Goal: Information Seeking & Learning: Learn about a topic

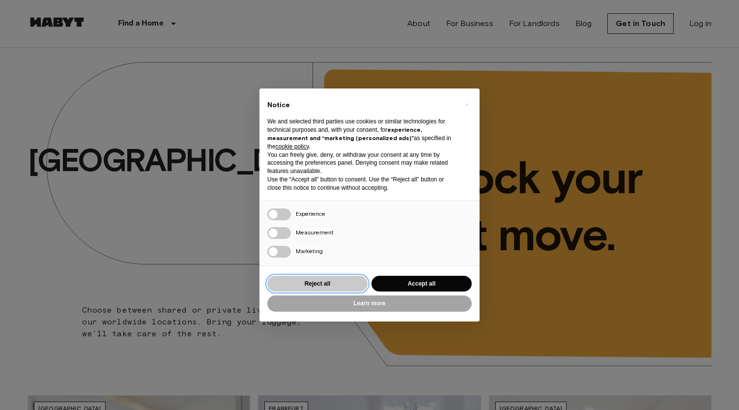
click at [345, 281] on button "Reject all" at bounding box center [317, 284] width 100 height 16
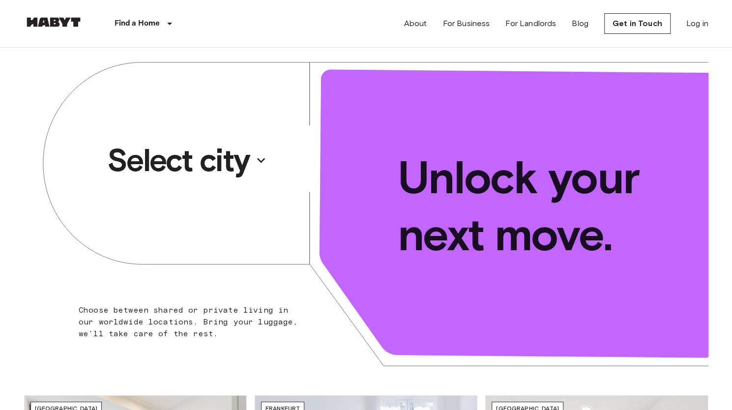
click at [230, 160] on p "Select city" at bounding box center [178, 160] width 142 height 39
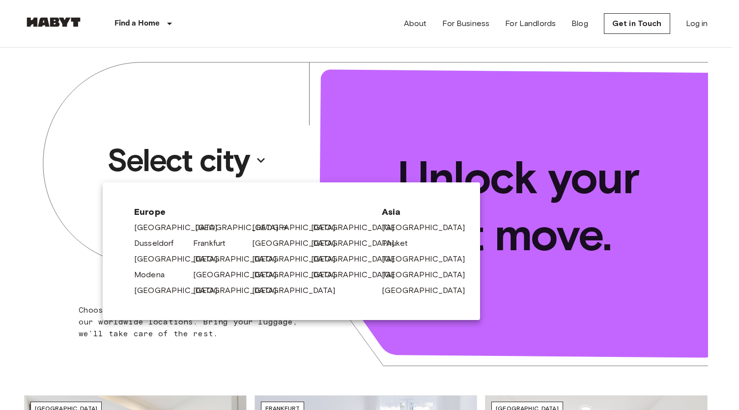
click at [203, 229] on link "[GEOGRAPHIC_DATA]" at bounding box center [241, 228] width 93 height 12
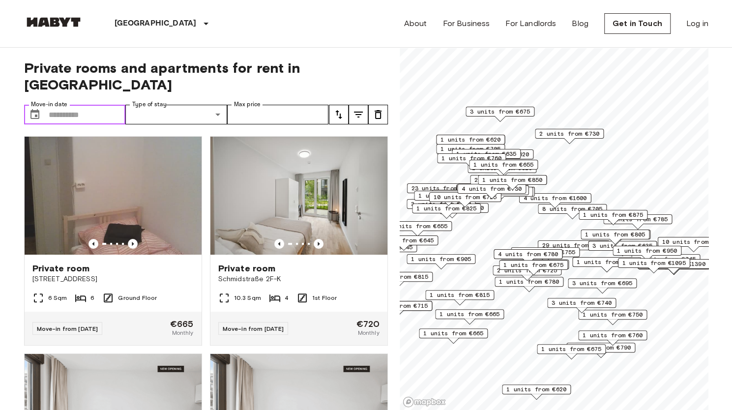
click at [94, 105] on input "Move-in date" at bounding box center [87, 115] width 77 height 20
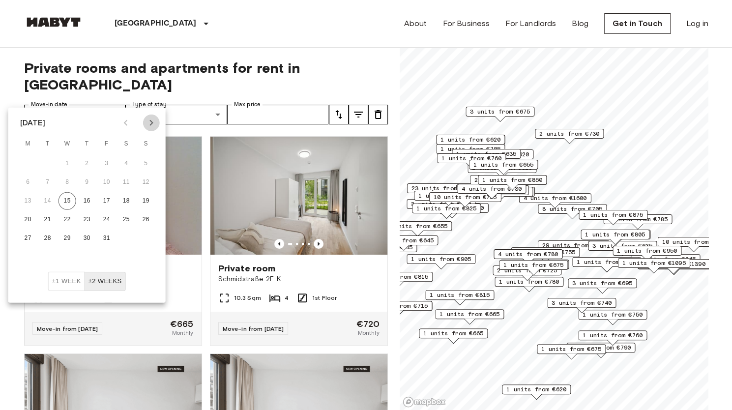
click at [150, 122] on icon "Next month" at bounding box center [151, 123] width 12 height 12
click at [88, 160] on button "1" at bounding box center [87, 164] width 18 height 18
type input "**********"
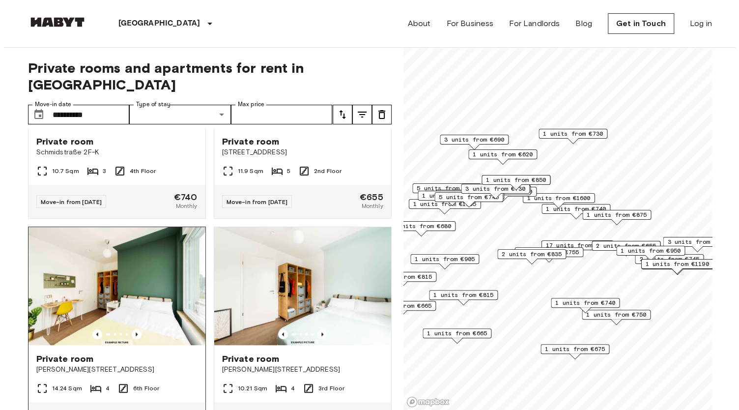
scroll to position [393, 0]
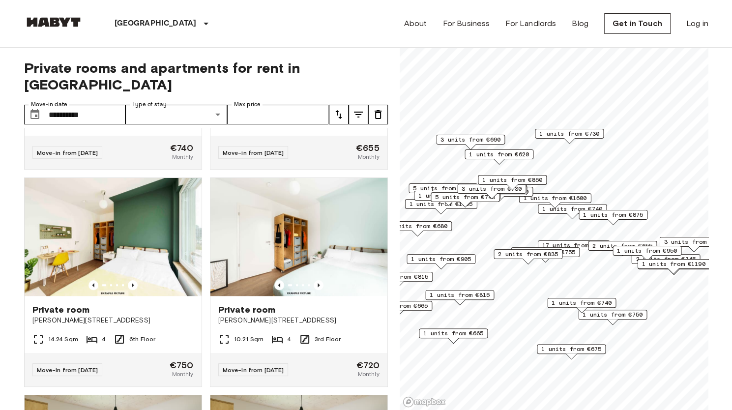
click at [362, 109] on icon "tune" at bounding box center [358, 115] width 12 height 12
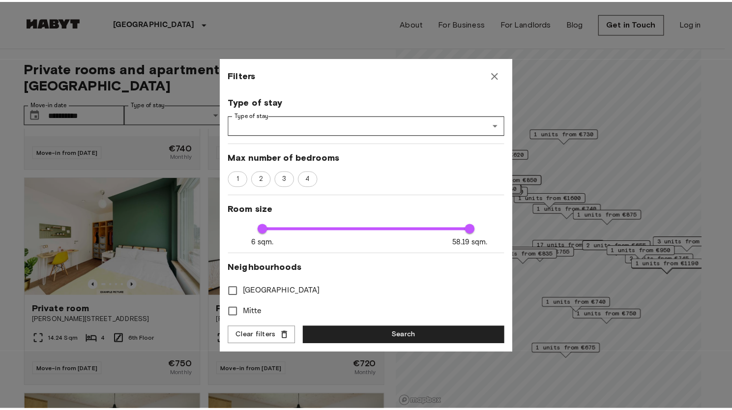
scroll to position [98, 0]
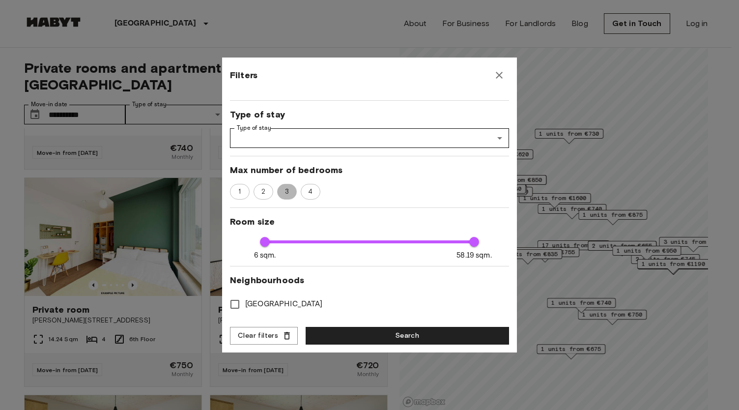
click at [288, 190] on span "3" at bounding box center [287, 192] width 15 height 10
type input "**"
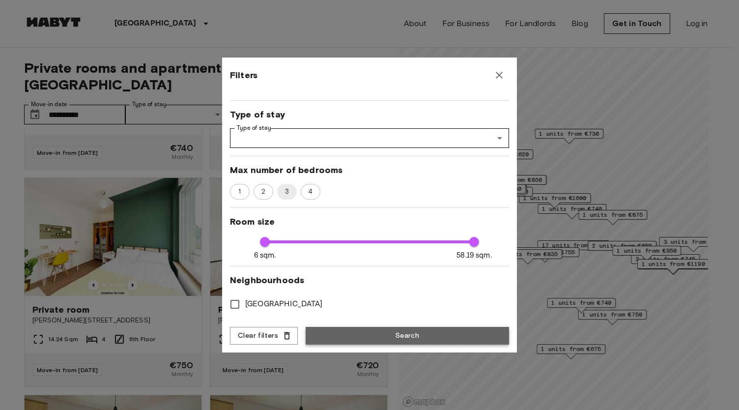
click at [353, 337] on button "Search" at bounding box center [407, 336] width 203 height 18
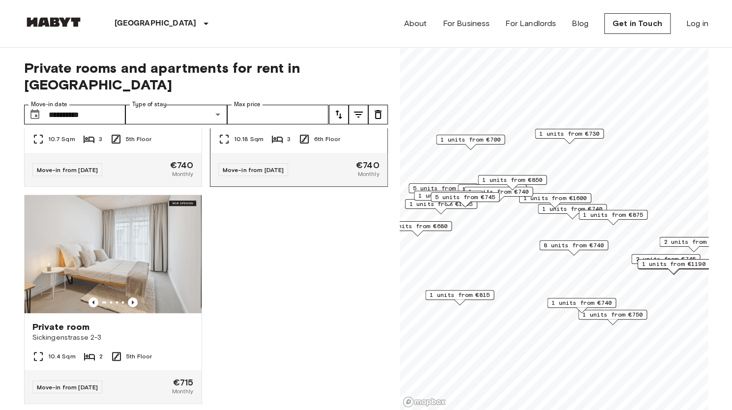
scroll to position [4613, 0]
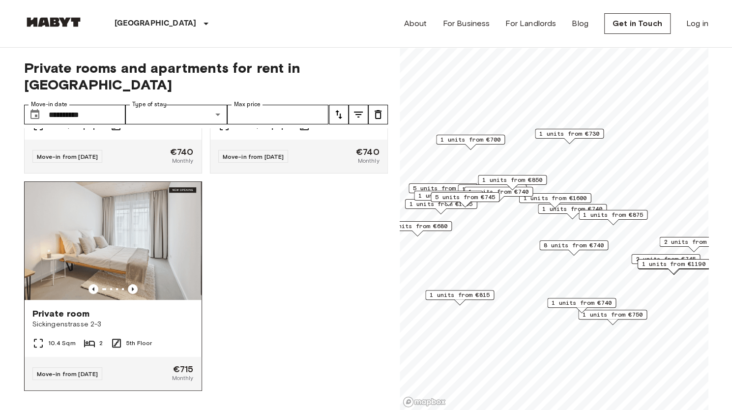
click at [142, 235] on img at bounding box center [113, 241] width 177 height 118
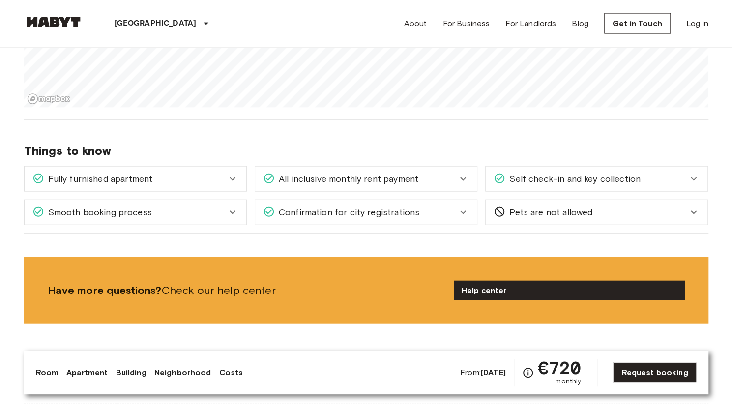
scroll to position [1179, 0]
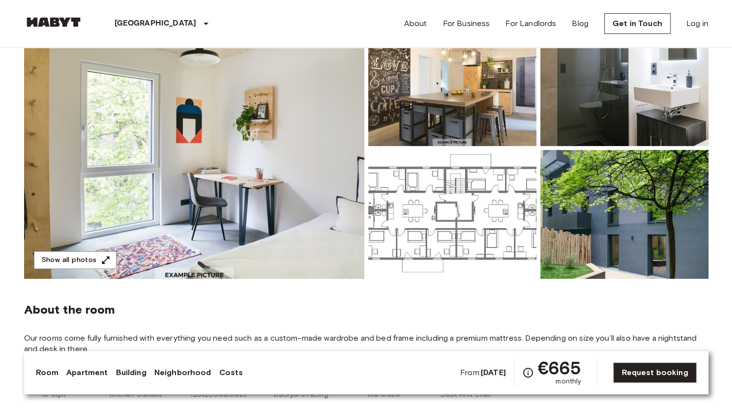
scroll to position [98, 0]
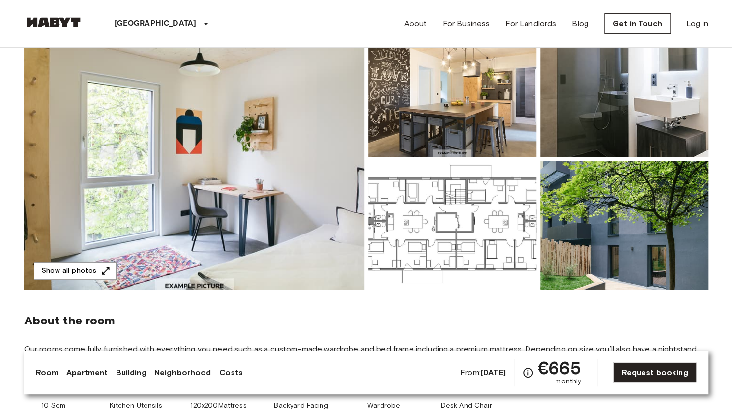
click at [262, 195] on img at bounding box center [194, 158] width 340 height 261
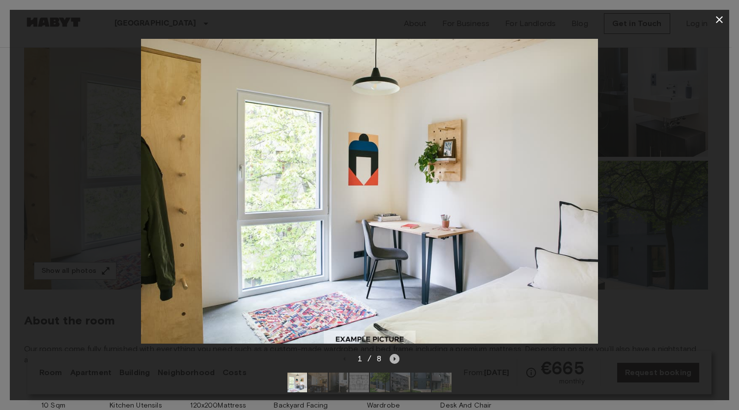
click at [393, 354] on icon "Next image" at bounding box center [395, 359] width 10 height 10
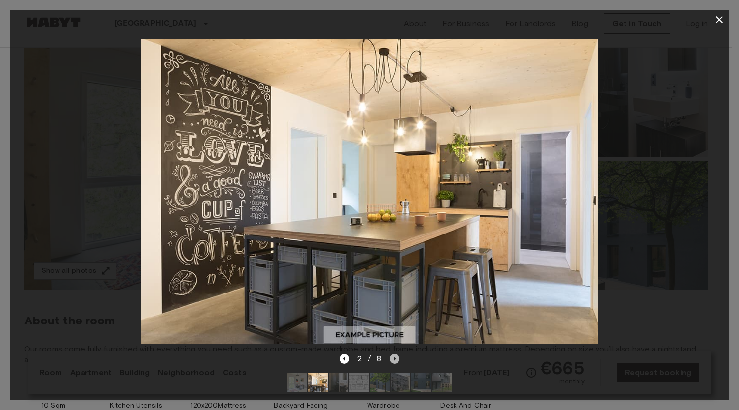
click at [393, 354] on icon "Next image" at bounding box center [395, 359] width 10 height 10
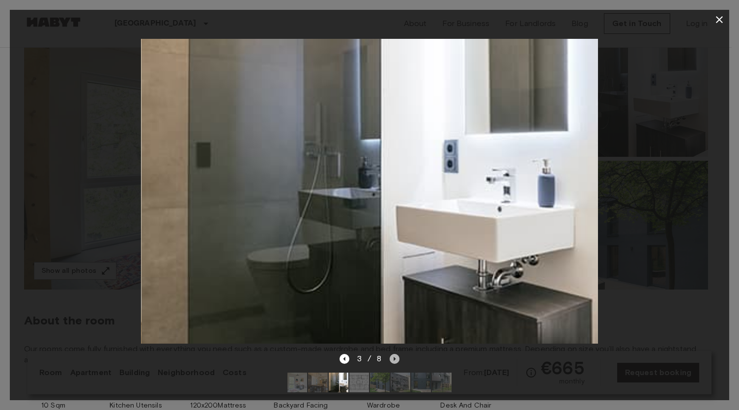
click at [393, 354] on icon "Next image" at bounding box center [395, 359] width 10 height 10
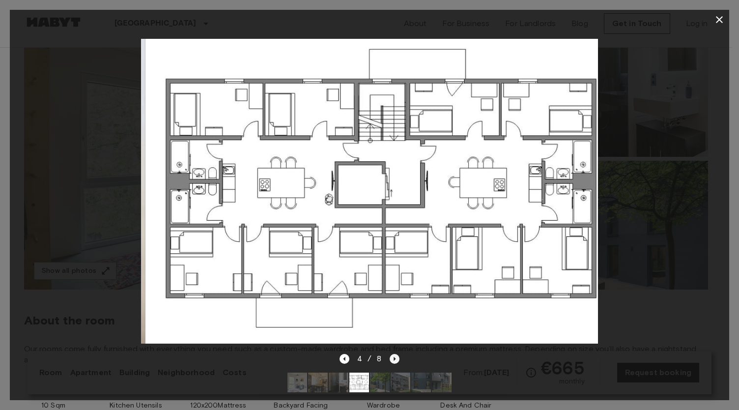
click at [393, 354] on icon "Next image" at bounding box center [395, 359] width 10 height 10
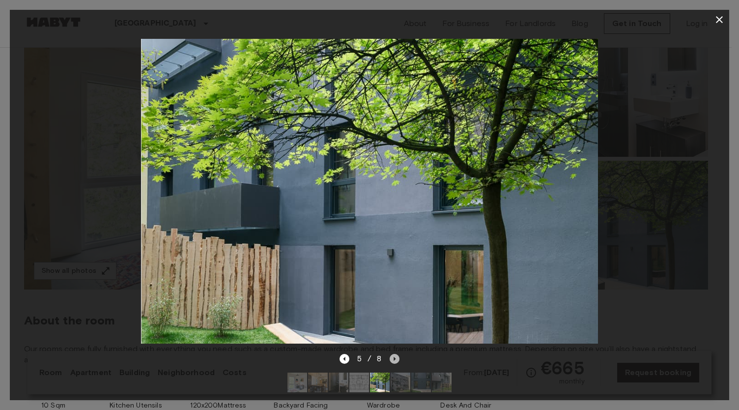
click at [393, 354] on icon "Next image" at bounding box center [395, 359] width 10 height 10
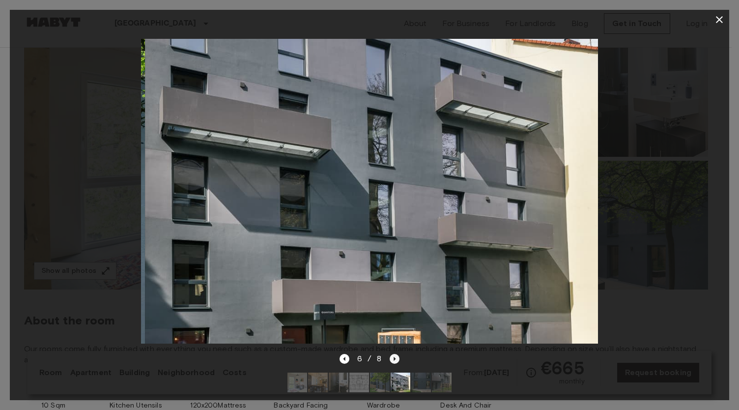
click at [393, 354] on icon "Next image" at bounding box center [395, 359] width 10 height 10
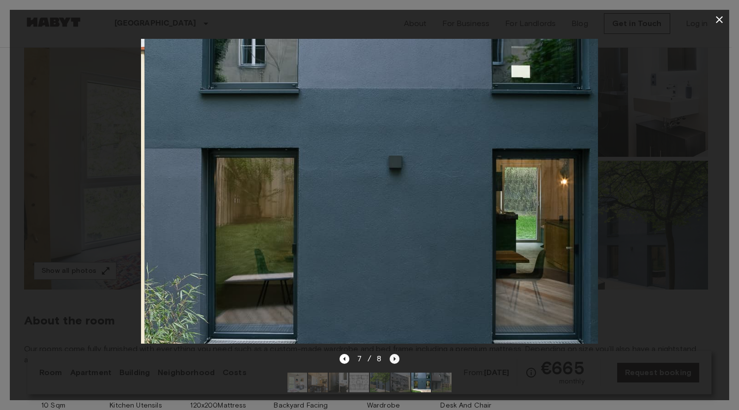
click at [393, 354] on icon "Next image" at bounding box center [395, 359] width 10 height 10
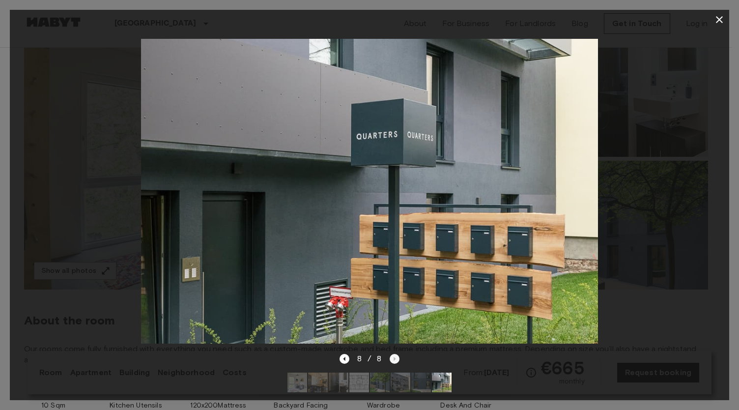
click at [393, 353] on div "8 / 8" at bounding box center [370, 359] width 60 height 12
click at [718, 26] on button "button" at bounding box center [720, 20] width 20 height 20
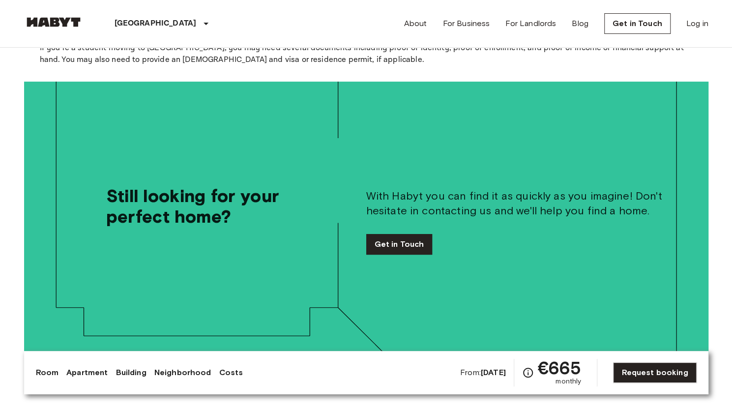
scroll to position [2113, 0]
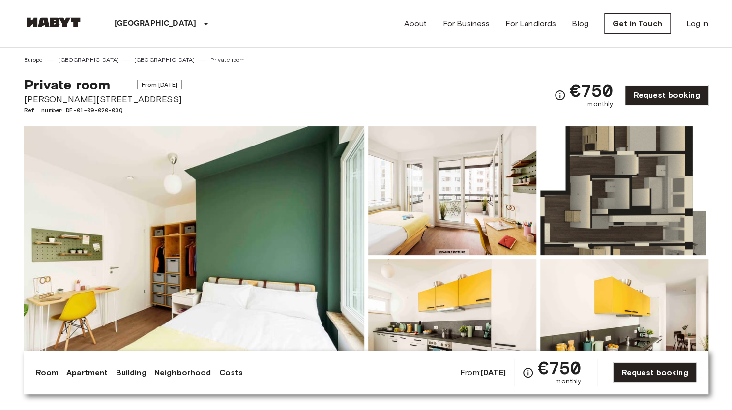
click at [246, 212] on img at bounding box center [194, 256] width 340 height 261
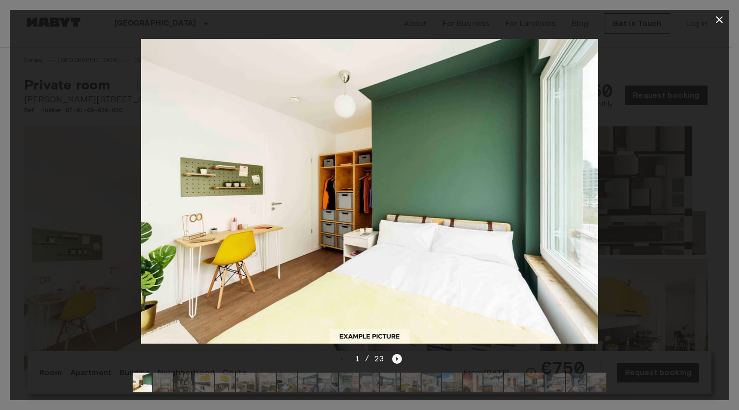
click at [396, 354] on icon "Next image" at bounding box center [397, 359] width 10 height 10
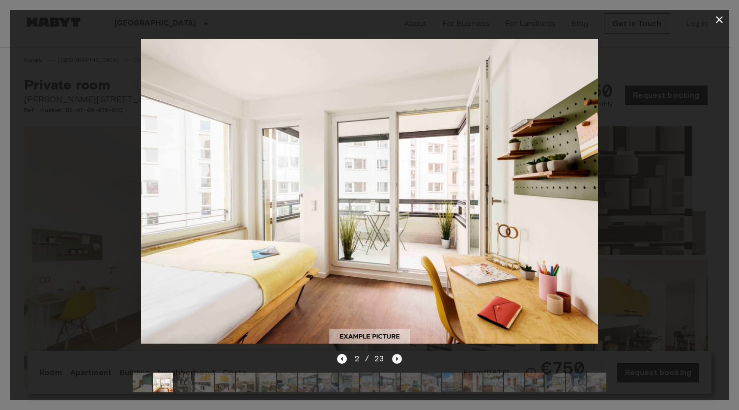
click at [396, 354] on icon "Next image" at bounding box center [397, 359] width 10 height 10
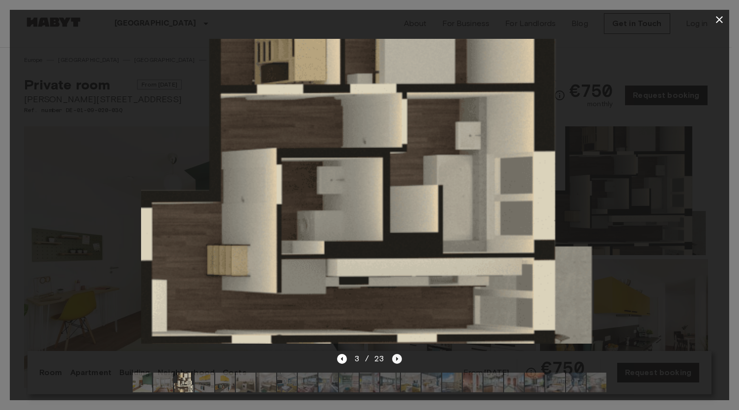
click at [396, 354] on icon "Next image" at bounding box center [397, 359] width 10 height 10
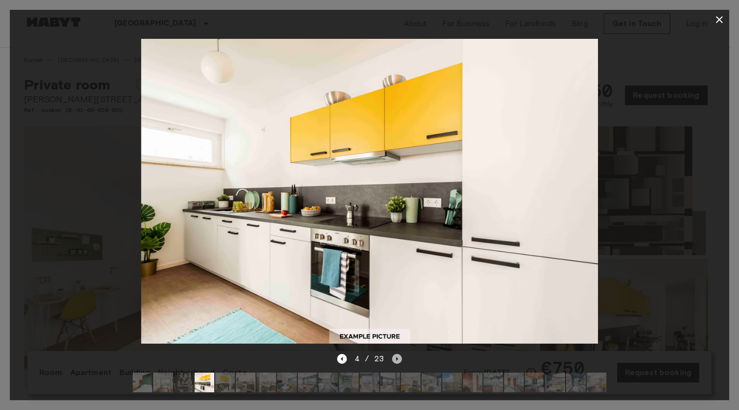
click at [396, 354] on icon "Next image" at bounding box center [397, 359] width 10 height 10
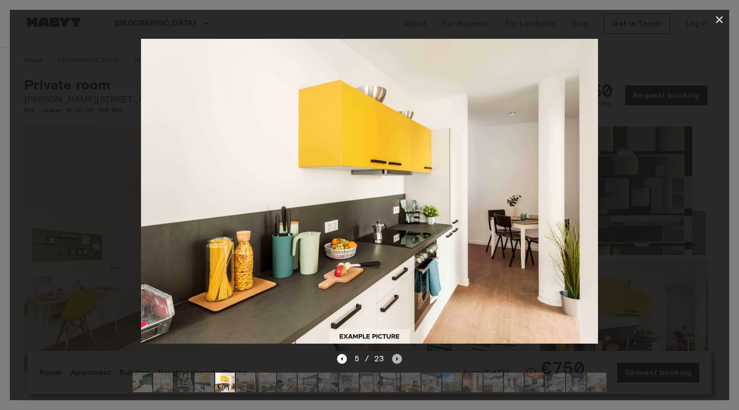
click at [396, 354] on icon "Next image" at bounding box center [397, 359] width 10 height 10
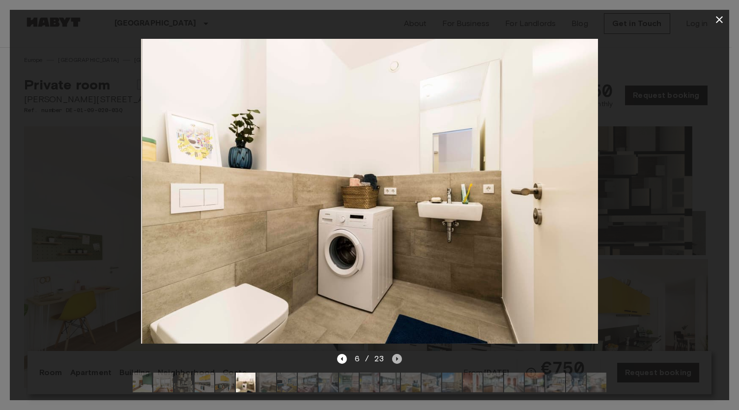
click at [396, 354] on icon "Next image" at bounding box center [397, 359] width 10 height 10
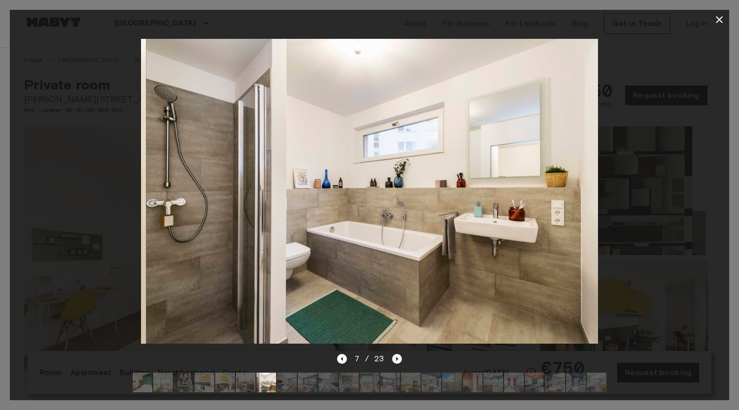
click at [396, 354] on icon "Next image" at bounding box center [397, 359] width 10 height 10
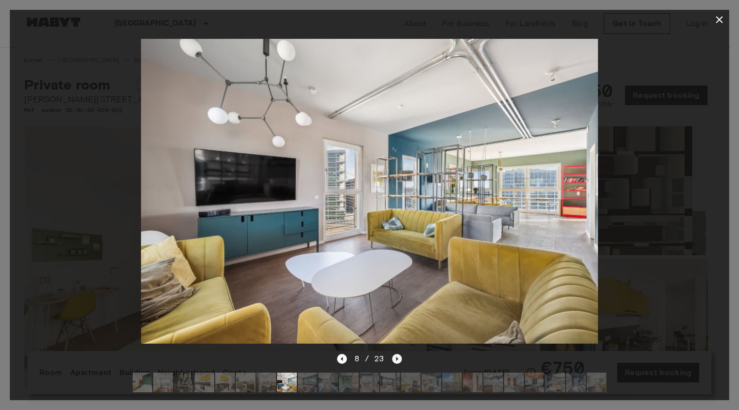
click at [396, 354] on icon "Next image" at bounding box center [397, 359] width 10 height 10
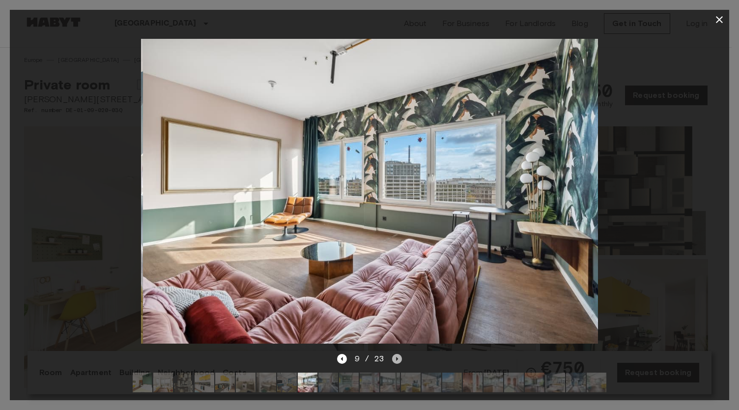
click at [396, 354] on icon "Next image" at bounding box center [397, 359] width 10 height 10
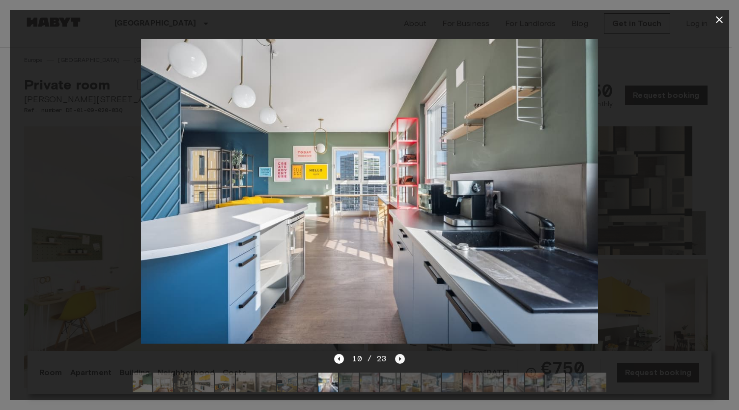
click at [396, 354] on icon "Next image" at bounding box center [400, 359] width 10 height 10
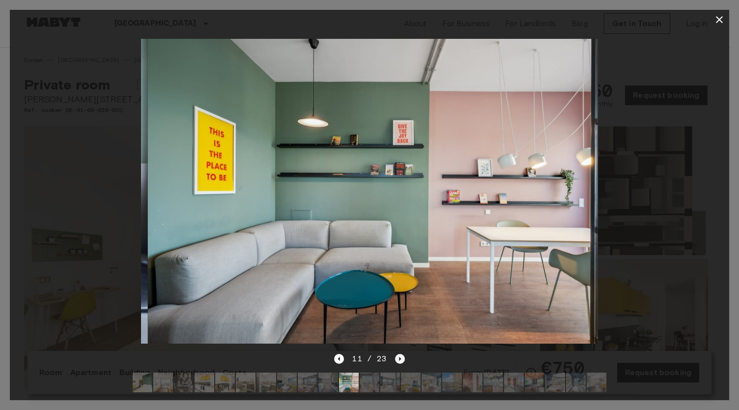
click at [396, 354] on icon "Next image" at bounding box center [400, 359] width 10 height 10
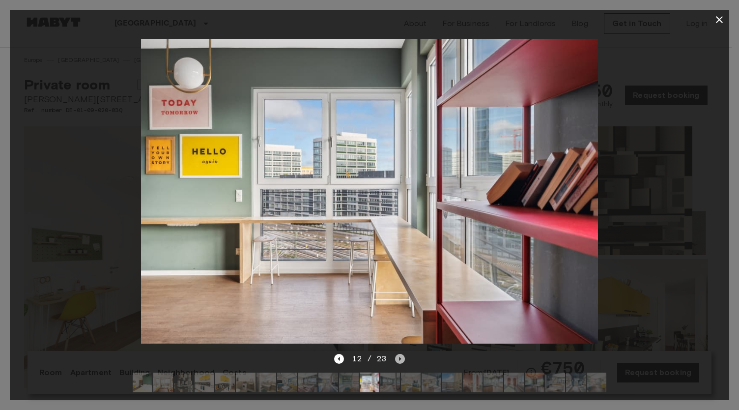
click at [396, 354] on icon "Next image" at bounding box center [400, 359] width 10 height 10
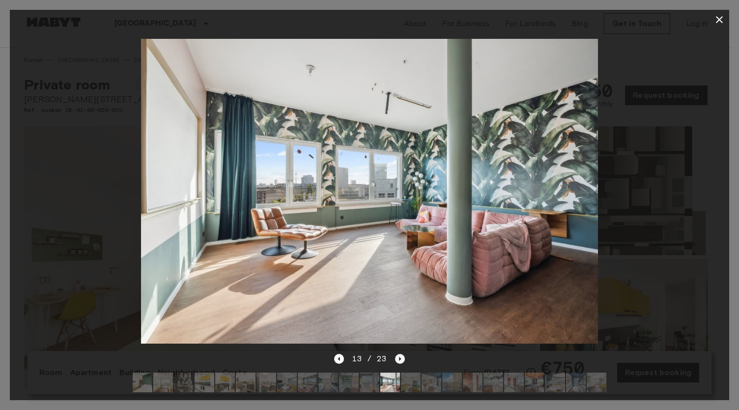
click at [396, 354] on icon "Next image" at bounding box center [400, 359] width 10 height 10
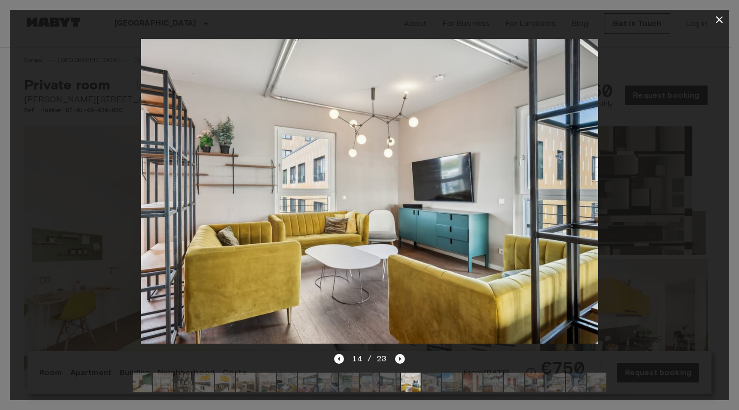
click at [396, 354] on icon "Next image" at bounding box center [400, 359] width 10 height 10
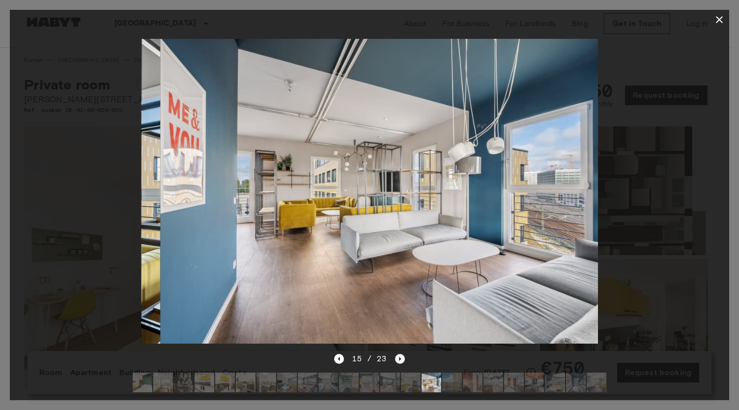
click at [396, 354] on icon "Next image" at bounding box center [400, 359] width 10 height 10
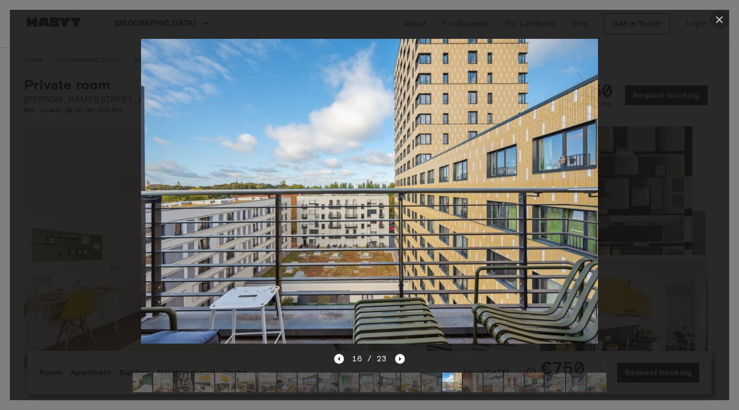
click at [715, 21] on icon "button" at bounding box center [719, 20] width 12 height 12
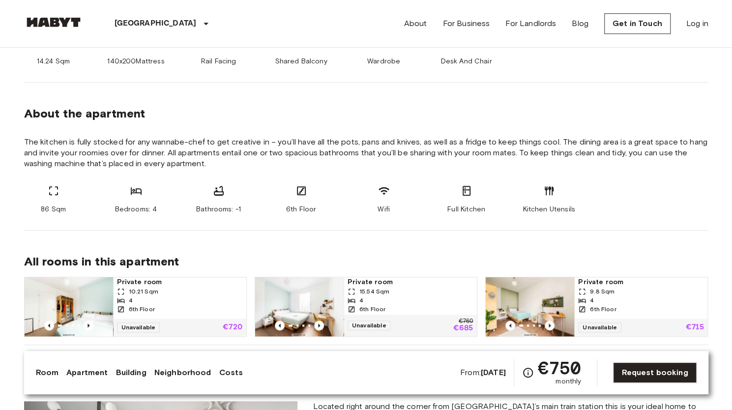
scroll to position [491, 0]
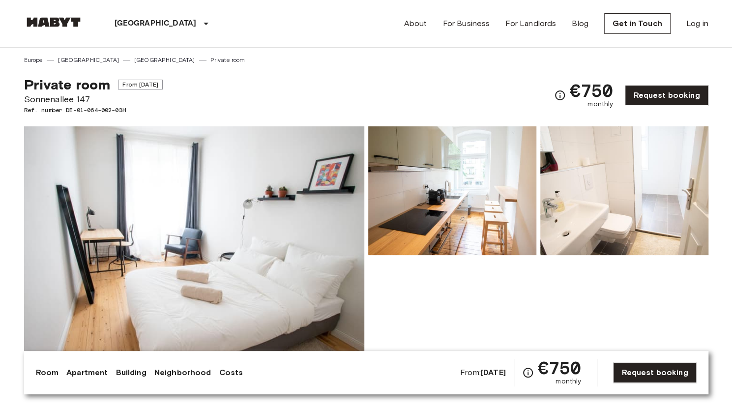
click at [209, 235] on img at bounding box center [194, 256] width 340 height 261
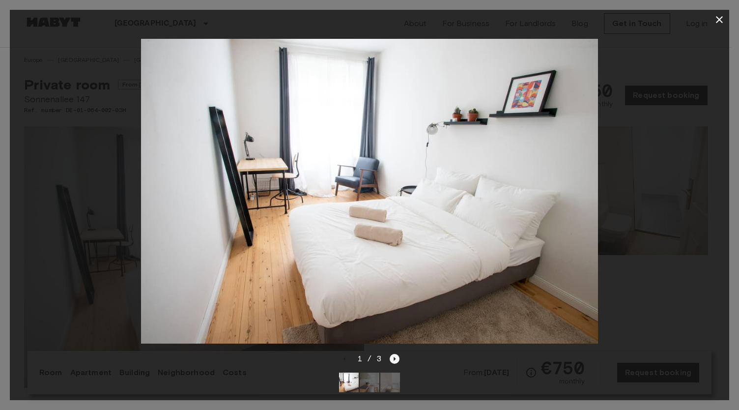
click at [395, 354] on icon "Next image" at bounding box center [395, 359] width 10 height 10
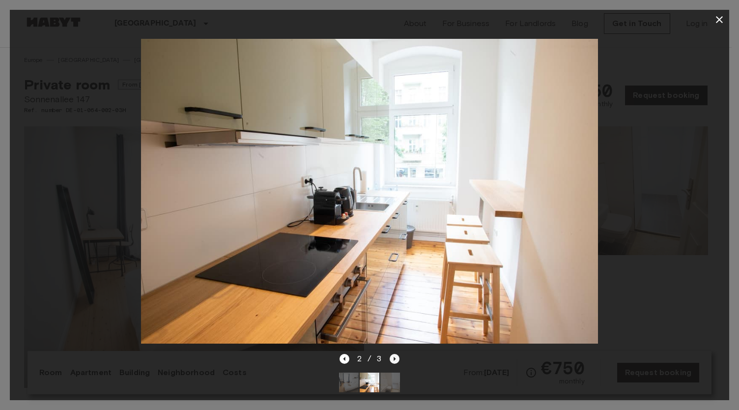
click at [395, 354] on icon "Next image" at bounding box center [395, 359] width 10 height 10
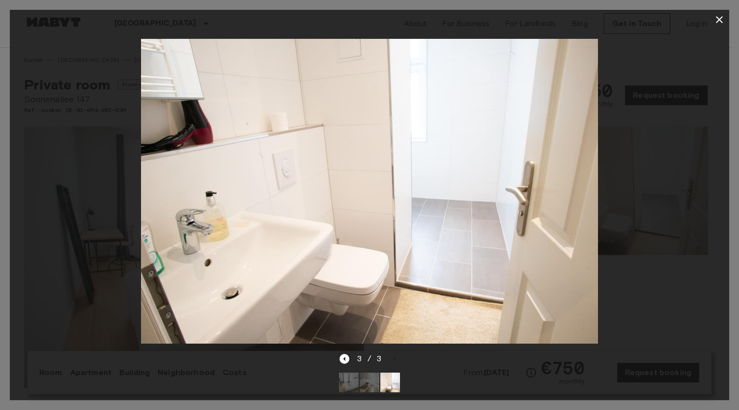
click at [720, 20] on icon "button" at bounding box center [719, 19] width 7 height 7
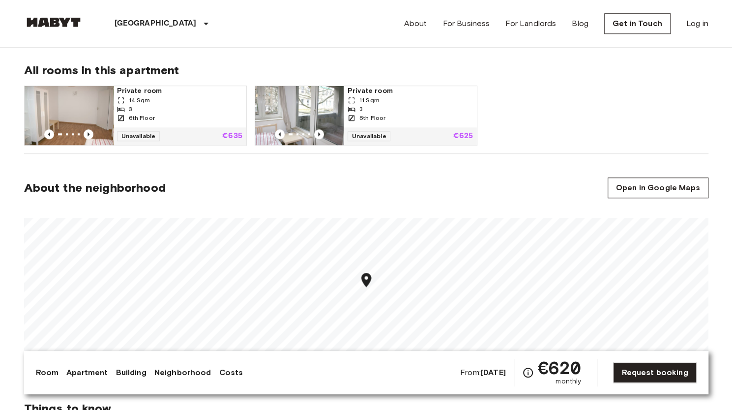
scroll to position [491, 0]
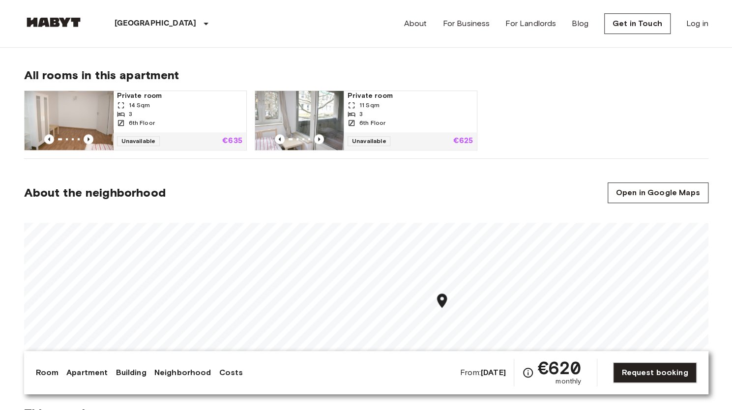
click at [531, 109] on div "Private room 14 Sqm 3 6th Floor Unavailable €635 Private room 11 Sqm 3 6th Floo…" at bounding box center [362, 117] width 692 height 68
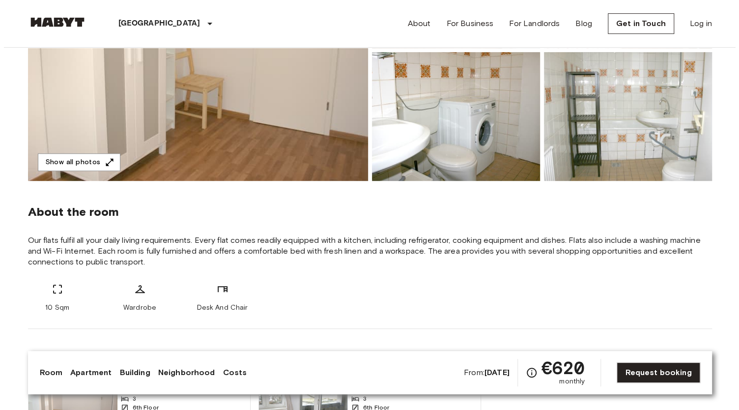
scroll to position [98, 0]
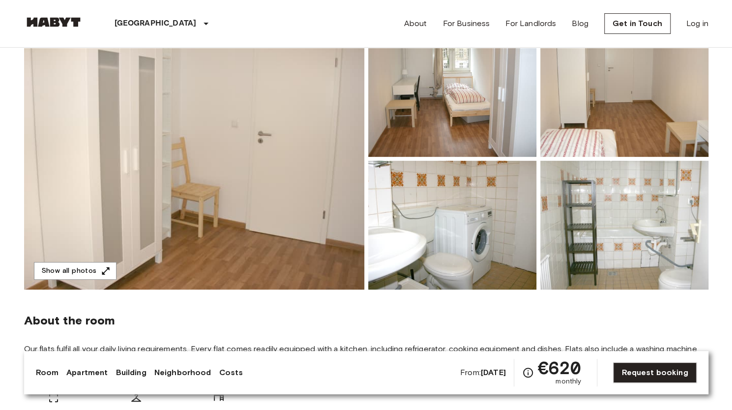
click at [261, 174] on img at bounding box center [194, 158] width 340 height 261
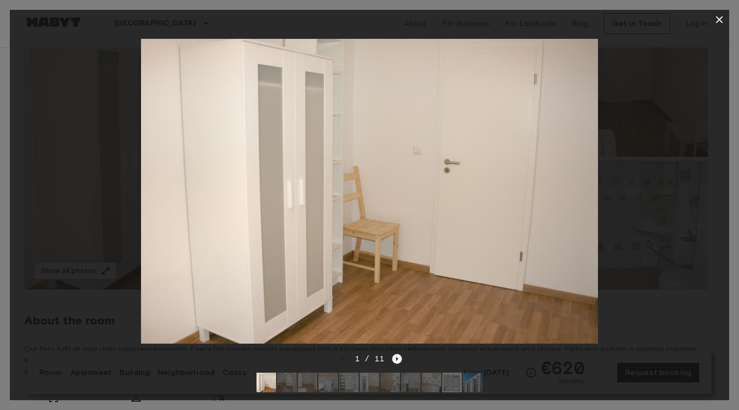
click at [400, 354] on icon "Next image" at bounding box center [397, 359] width 10 height 10
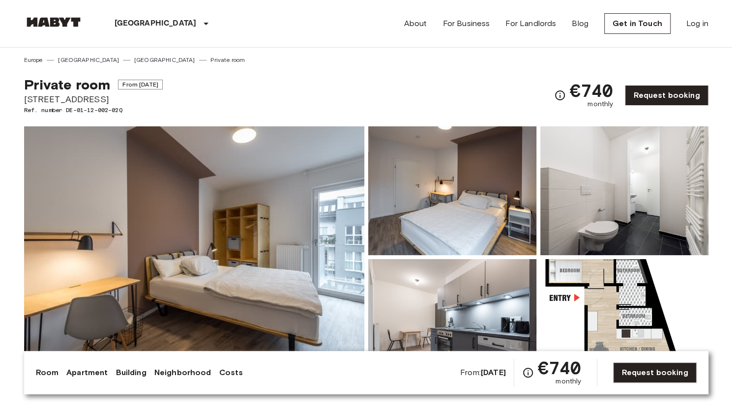
click at [216, 230] on img at bounding box center [194, 256] width 340 height 261
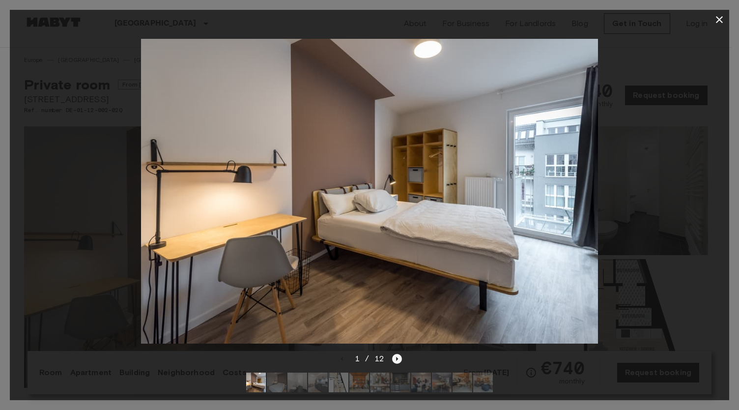
click at [399, 354] on icon "Next image" at bounding box center [397, 359] width 10 height 10
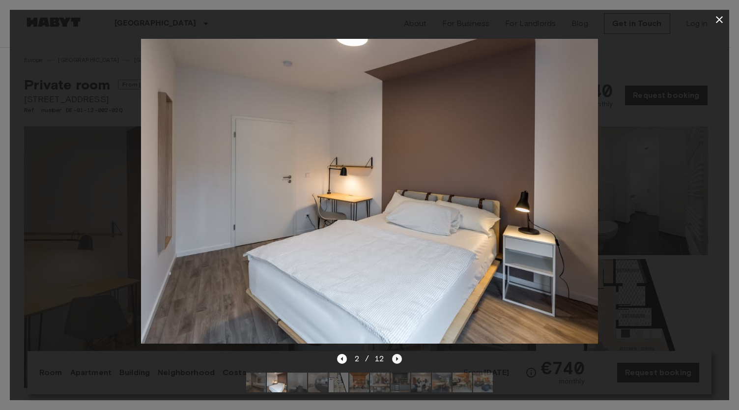
click at [399, 354] on icon "Next image" at bounding box center [397, 359] width 10 height 10
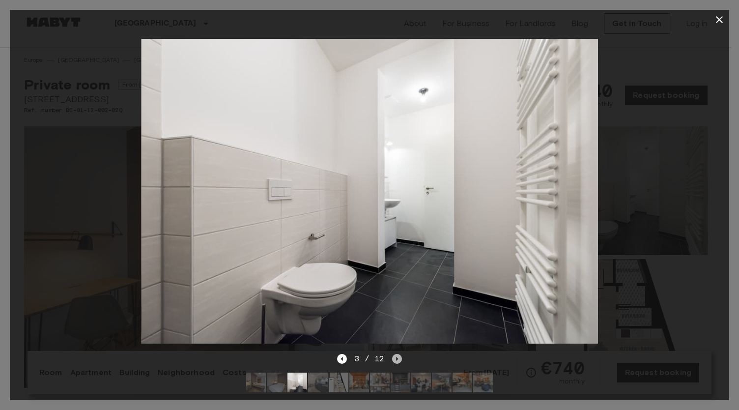
click at [399, 354] on icon "Next image" at bounding box center [397, 359] width 10 height 10
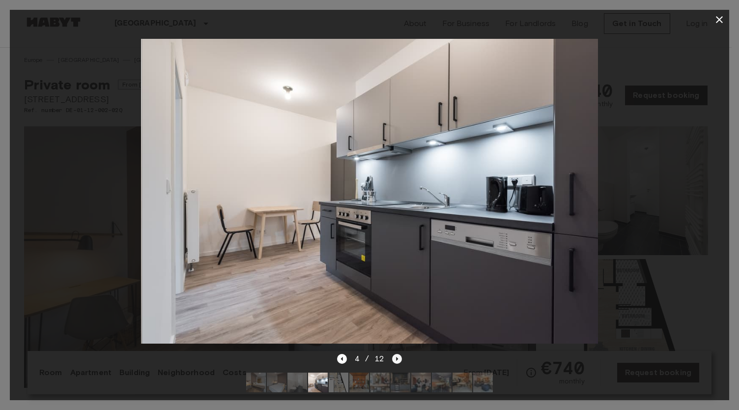
click at [399, 354] on icon "Next image" at bounding box center [397, 359] width 10 height 10
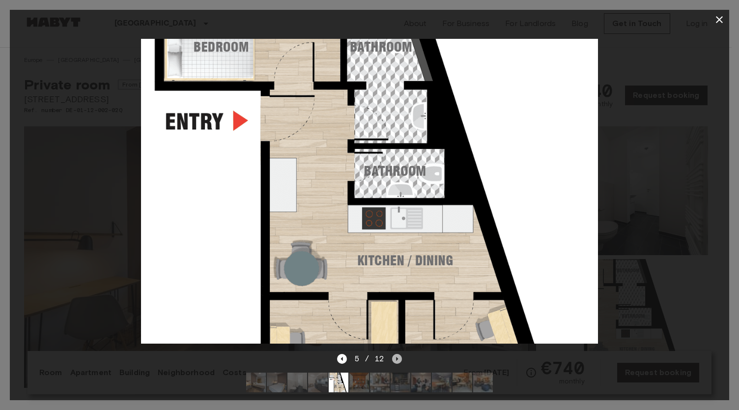
click at [399, 354] on icon "Next image" at bounding box center [397, 359] width 10 height 10
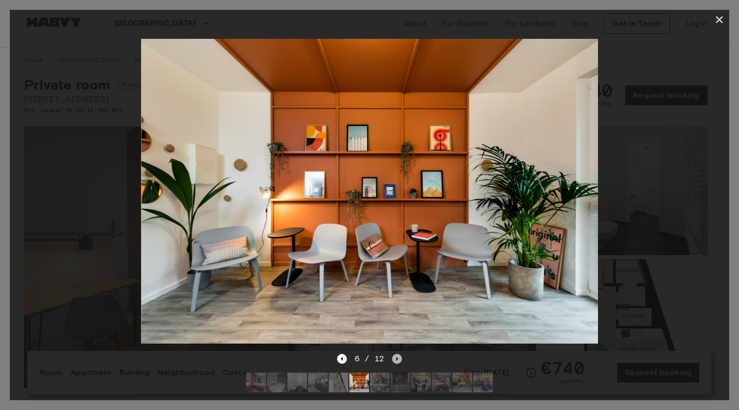
click at [399, 354] on icon "Next image" at bounding box center [397, 359] width 10 height 10
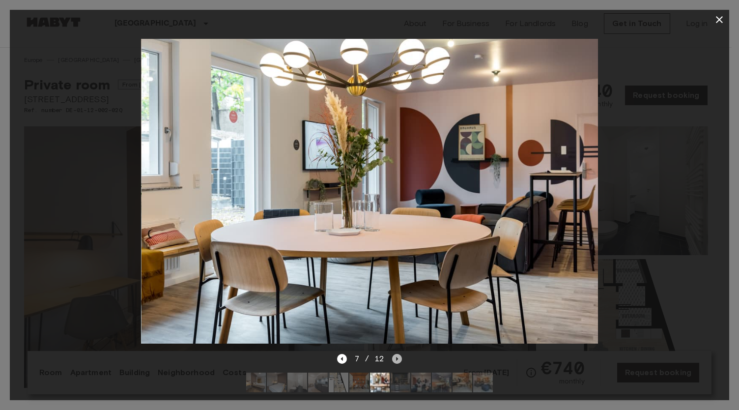
click at [399, 354] on icon "Next image" at bounding box center [397, 359] width 10 height 10
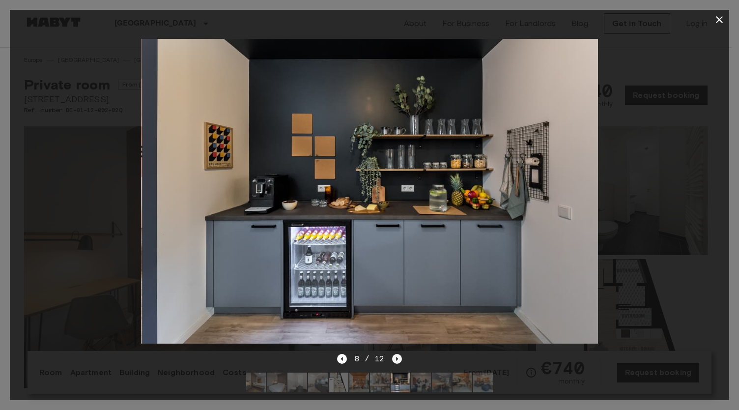
click at [399, 354] on icon "Next image" at bounding box center [397, 359] width 10 height 10
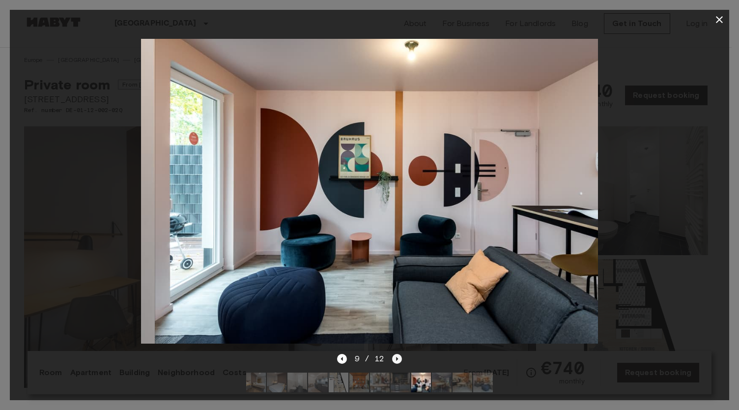
click at [399, 354] on icon "Next image" at bounding box center [397, 359] width 10 height 10
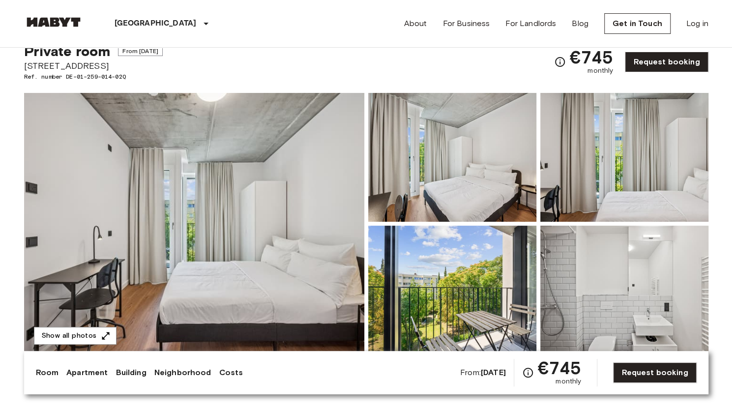
scroll to position [49, 0]
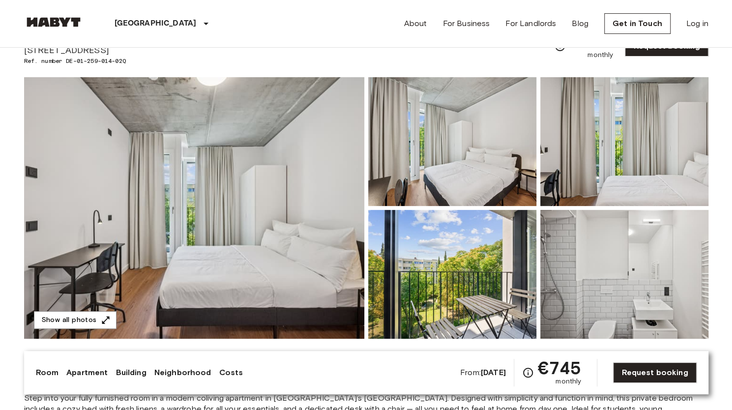
click at [252, 206] on img at bounding box center [194, 207] width 340 height 261
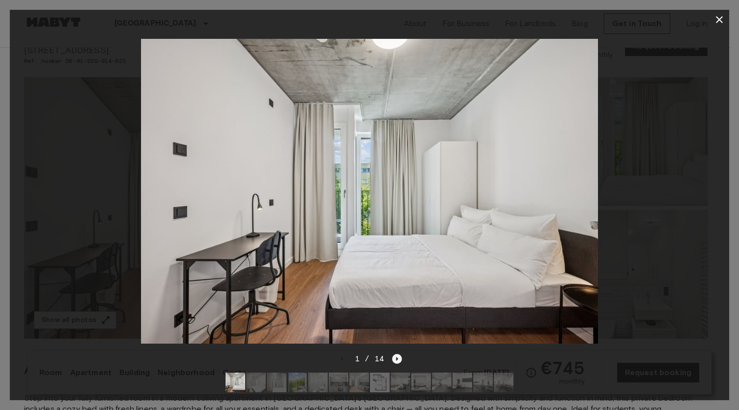
click at [401, 354] on icon "Next image" at bounding box center [397, 359] width 10 height 10
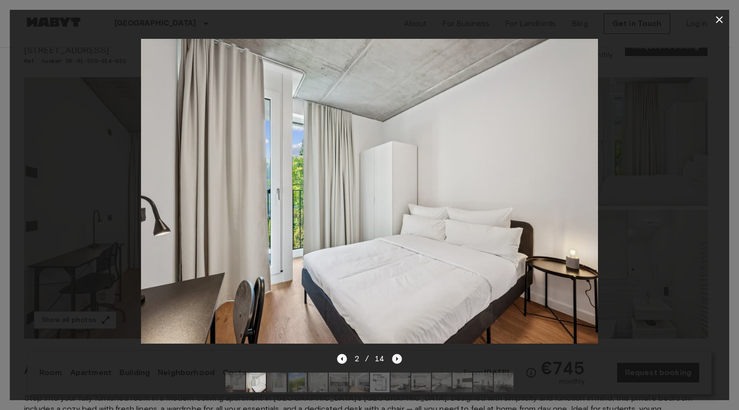
click at [401, 354] on icon "Next image" at bounding box center [397, 359] width 10 height 10
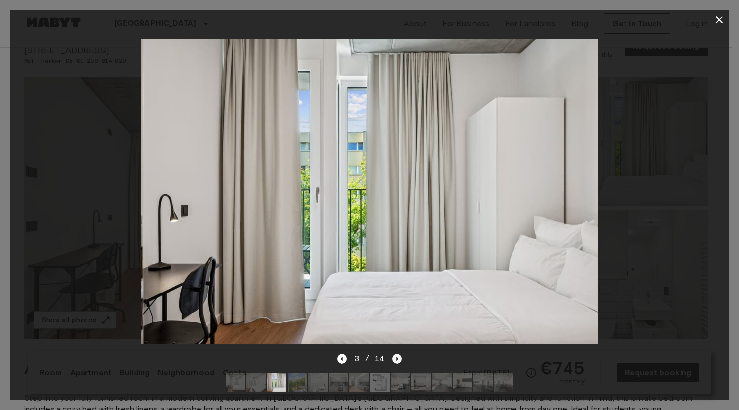
click at [401, 354] on icon "Next image" at bounding box center [397, 359] width 10 height 10
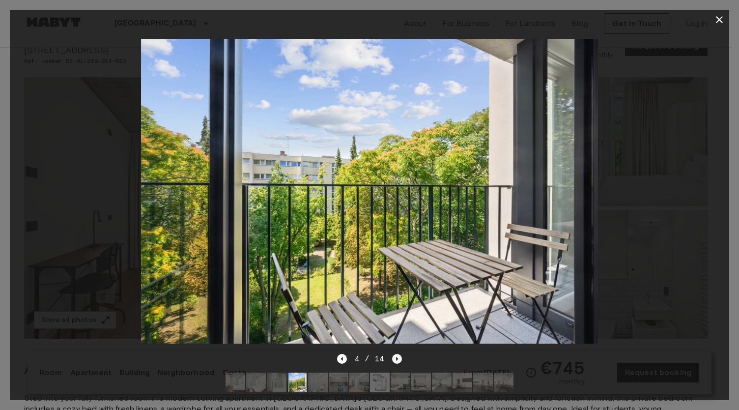
click at [401, 354] on icon "Next image" at bounding box center [397, 359] width 10 height 10
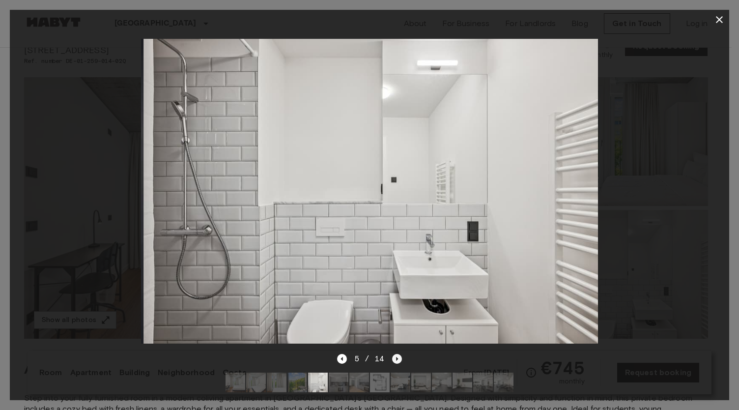
click at [401, 354] on icon "Next image" at bounding box center [397, 359] width 10 height 10
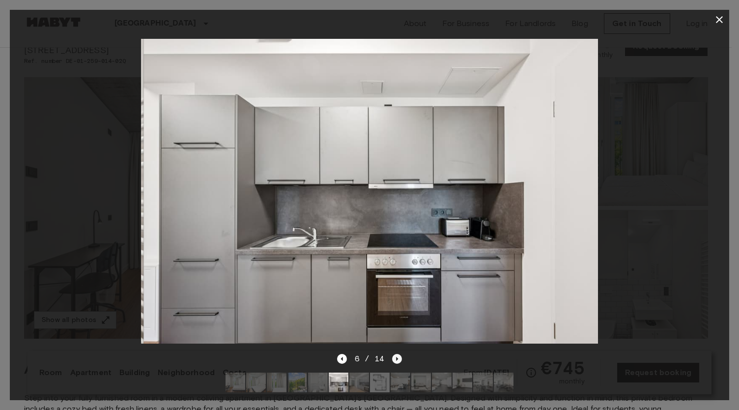
click at [401, 354] on icon "Next image" at bounding box center [397, 359] width 10 height 10
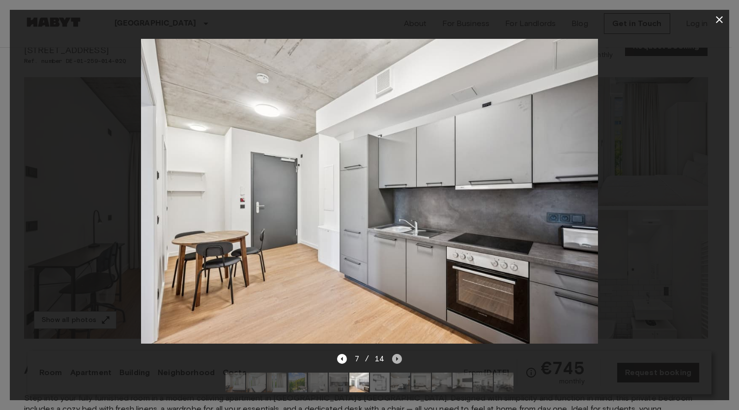
click at [401, 354] on icon "Next image" at bounding box center [397, 359] width 10 height 10
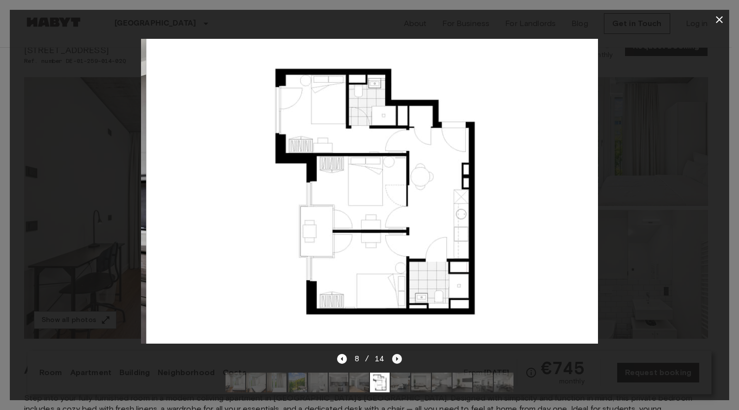
click at [401, 354] on icon "Next image" at bounding box center [397, 359] width 10 height 10
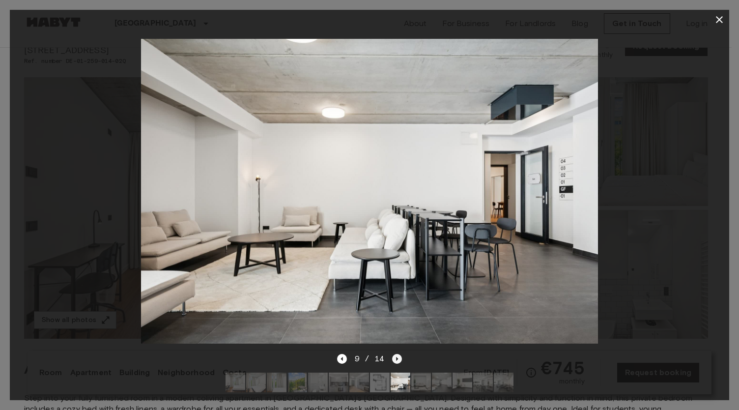
click at [401, 354] on icon "Next image" at bounding box center [397, 359] width 10 height 10
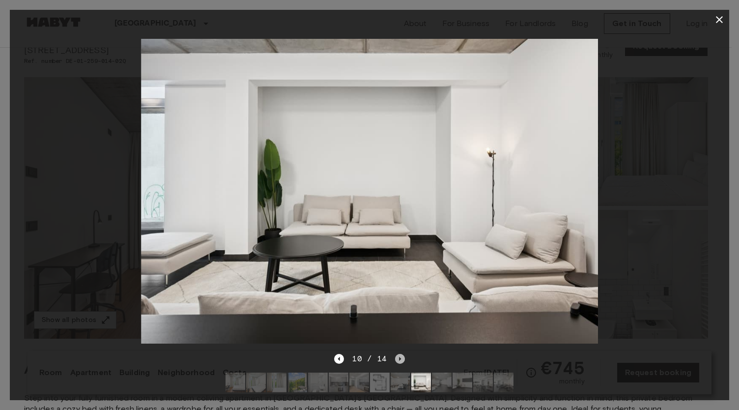
click at [401, 354] on icon "Next image" at bounding box center [400, 359] width 10 height 10
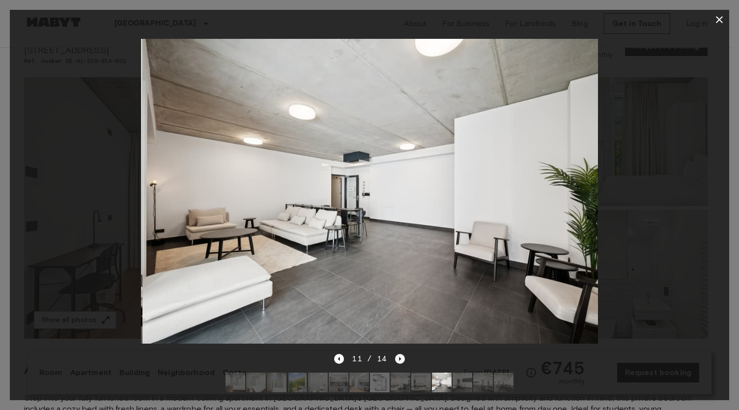
click at [401, 354] on icon "Next image" at bounding box center [400, 359] width 10 height 10
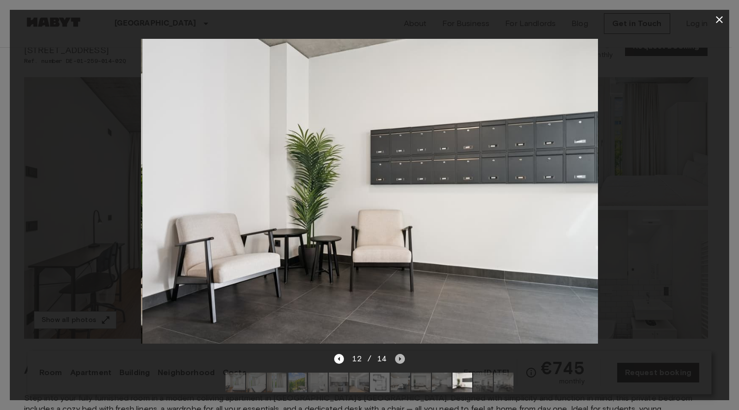
click at [401, 354] on icon "Next image" at bounding box center [400, 359] width 10 height 10
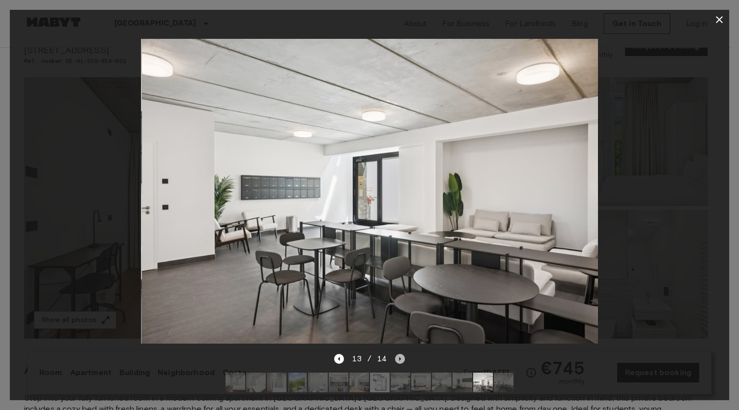
click at [401, 354] on icon "Next image" at bounding box center [400, 359] width 10 height 10
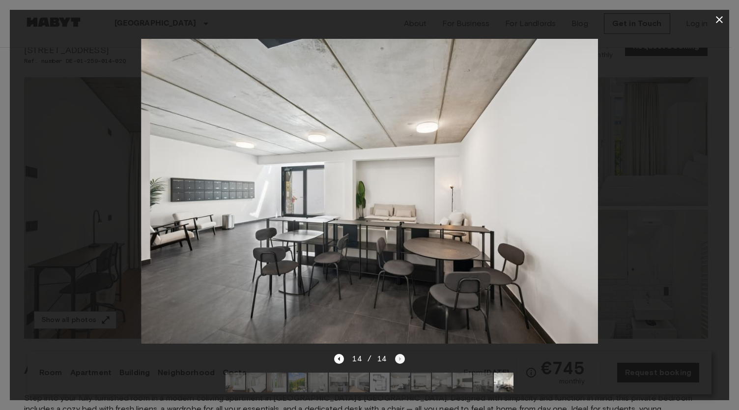
click at [401, 353] on div "14 / 14" at bounding box center [369, 359] width 70 height 12
click at [714, 21] on icon "button" at bounding box center [719, 20] width 12 height 12
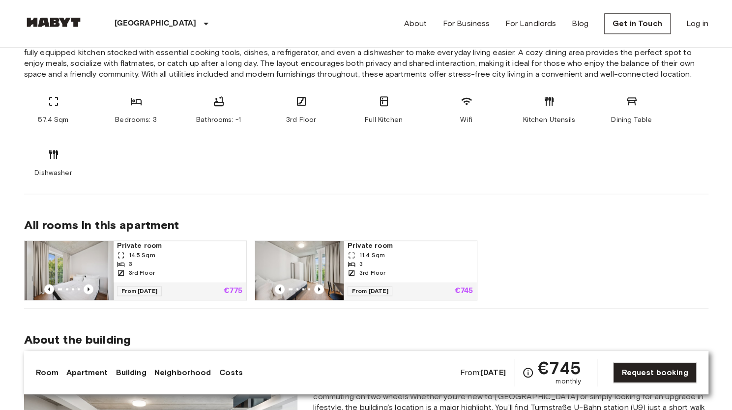
scroll to position [590, 0]
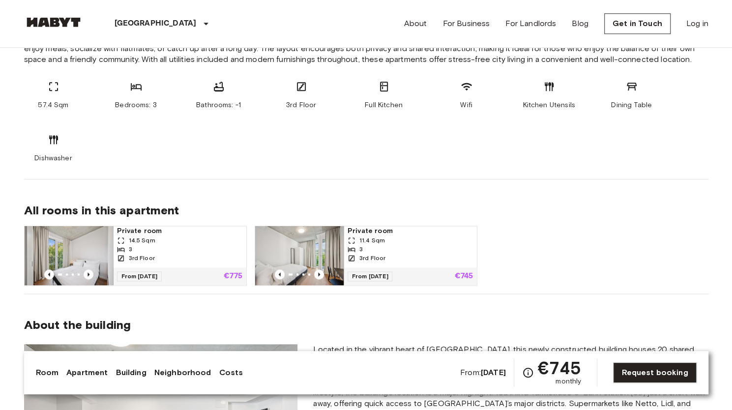
click at [311, 240] on img at bounding box center [299, 255] width 88 height 59
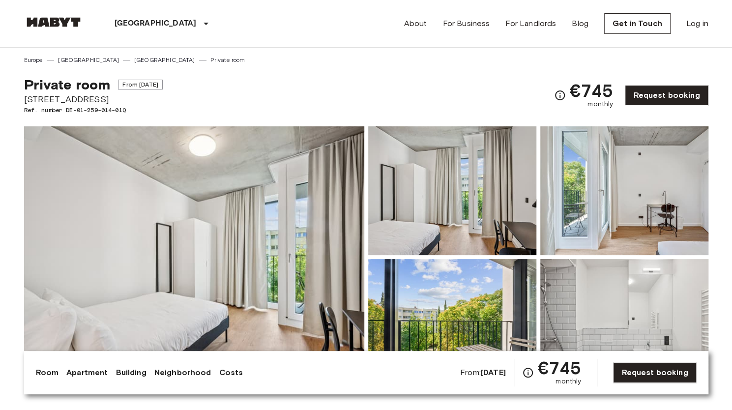
click at [185, 237] on img at bounding box center [194, 256] width 340 height 261
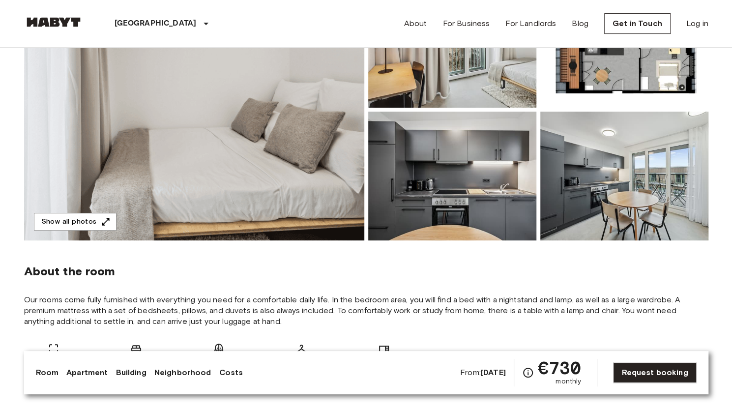
scroll to position [98, 0]
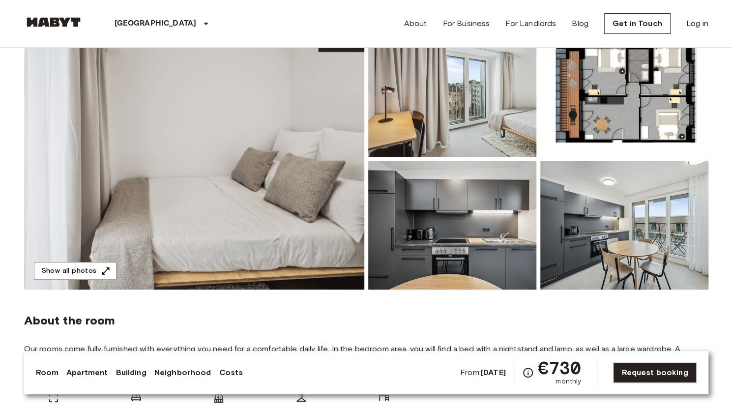
click at [280, 197] on img at bounding box center [194, 158] width 340 height 261
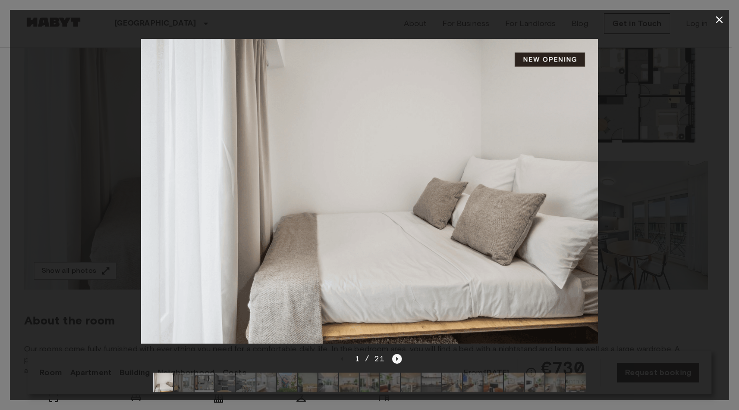
click at [399, 354] on icon "Next image" at bounding box center [397, 359] width 10 height 10
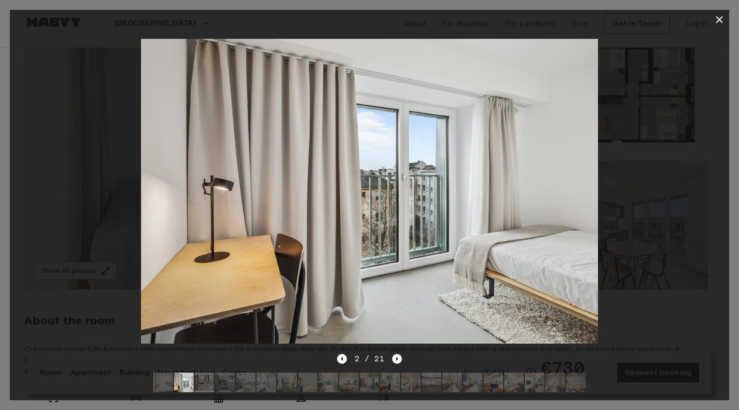
click at [399, 354] on icon "Next image" at bounding box center [397, 359] width 10 height 10
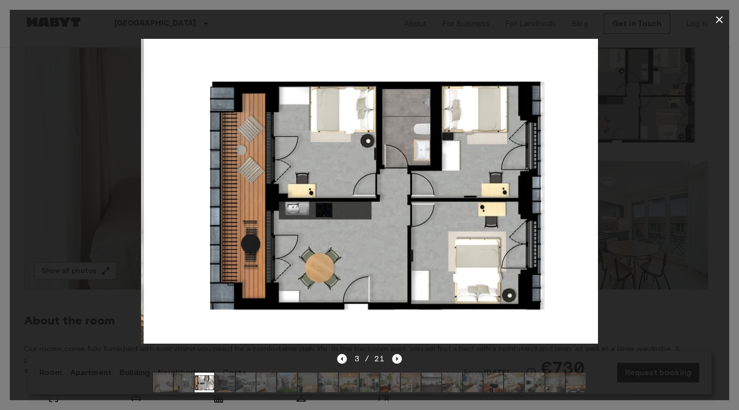
click at [399, 354] on icon "Next image" at bounding box center [397, 359] width 10 height 10
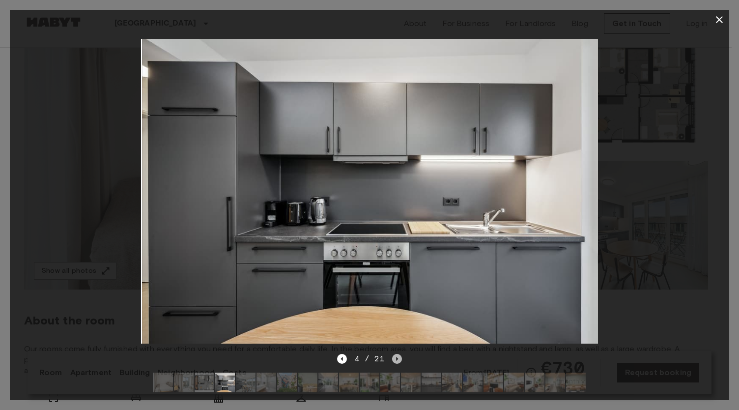
click at [399, 354] on icon "Next image" at bounding box center [397, 359] width 10 height 10
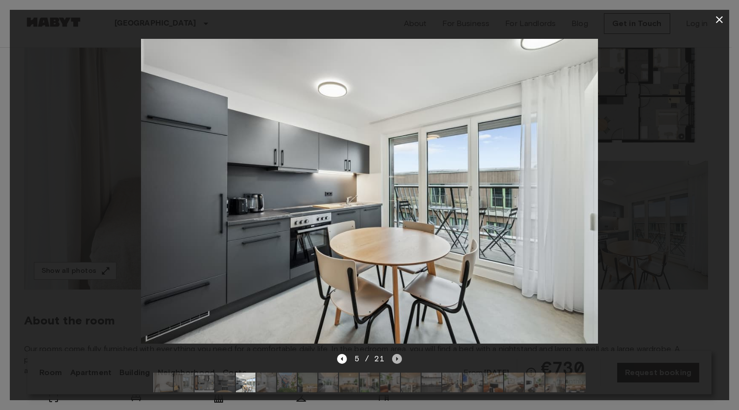
click at [399, 354] on icon "Next image" at bounding box center [397, 359] width 10 height 10
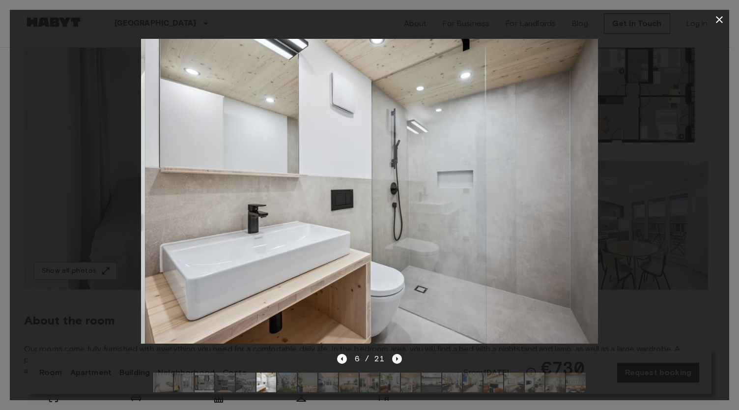
click at [399, 354] on icon "Next image" at bounding box center [397, 359] width 10 height 10
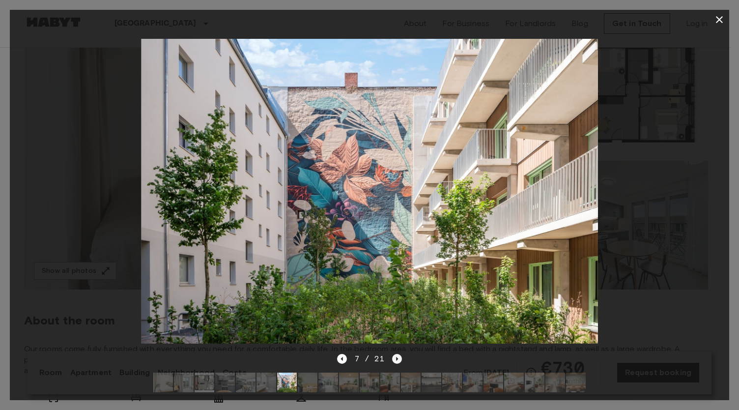
click at [399, 354] on icon "Next image" at bounding box center [397, 359] width 10 height 10
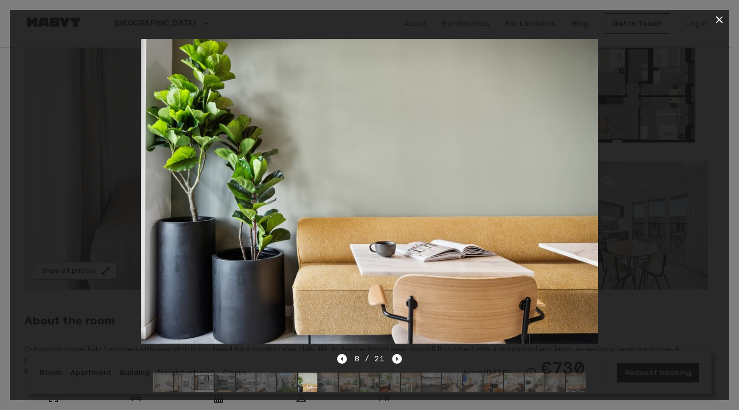
click at [399, 354] on icon "Next image" at bounding box center [397, 359] width 10 height 10
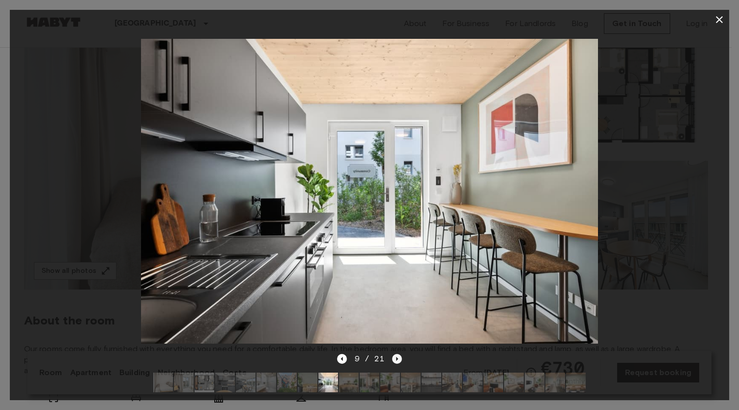
click at [399, 354] on icon "Next image" at bounding box center [397, 359] width 10 height 10
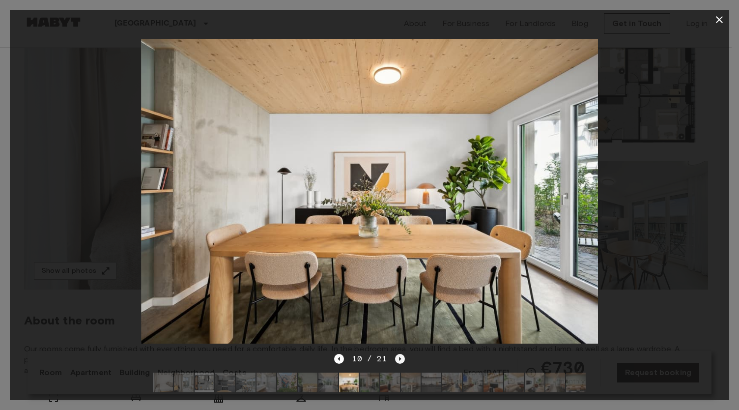
click at [399, 354] on icon "Next image" at bounding box center [400, 359] width 10 height 10
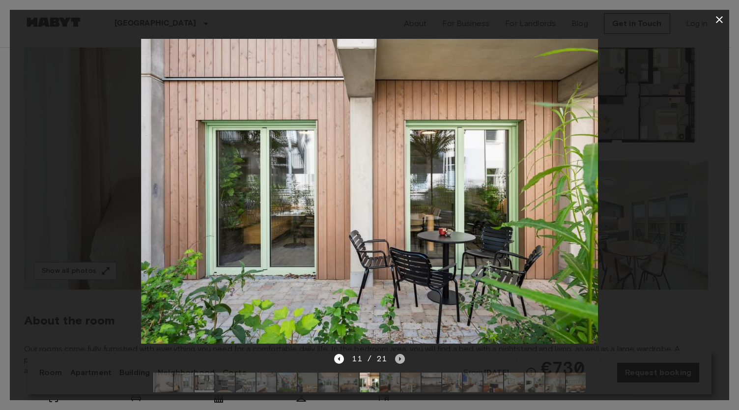
click at [399, 354] on icon "Next image" at bounding box center [400, 359] width 10 height 10
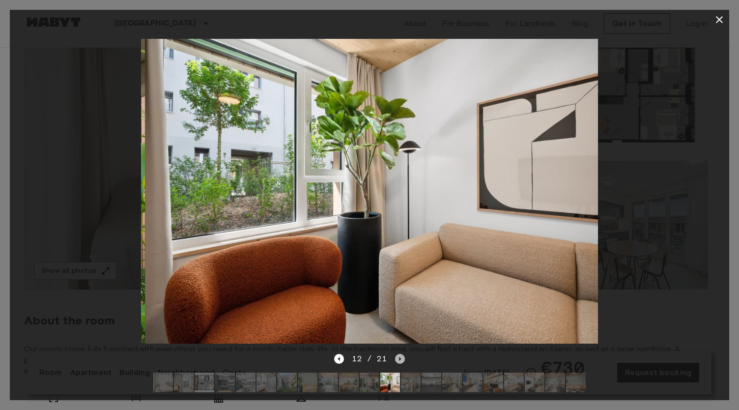
click at [399, 354] on icon "Next image" at bounding box center [400, 359] width 10 height 10
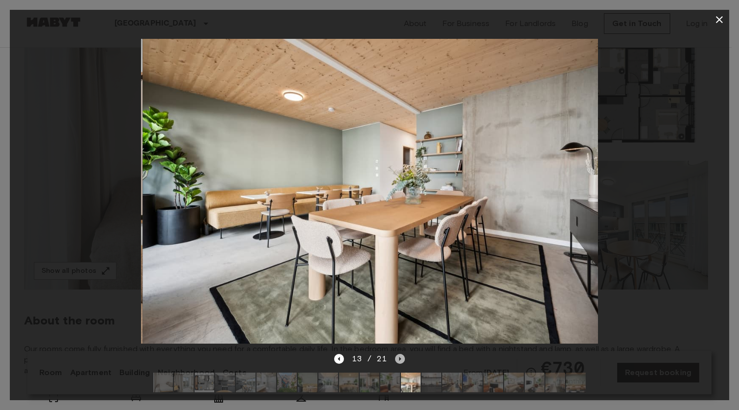
click at [399, 354] on icon "Next image" at bounding box center [400, 359] width 10 height 10
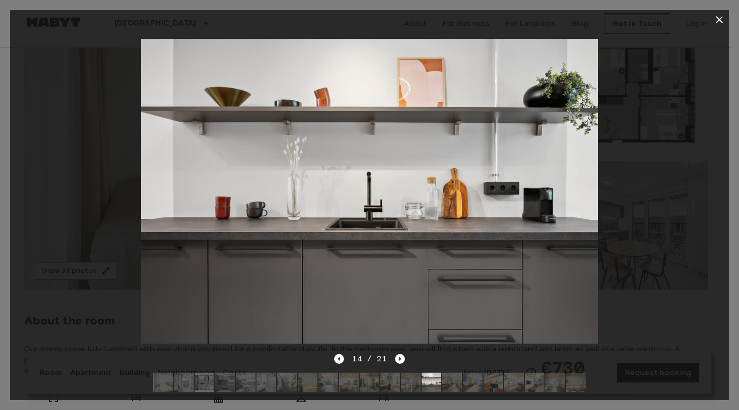
click at [724, 23] on icon "button" at bounding box center [719, 20] width 12 height 12
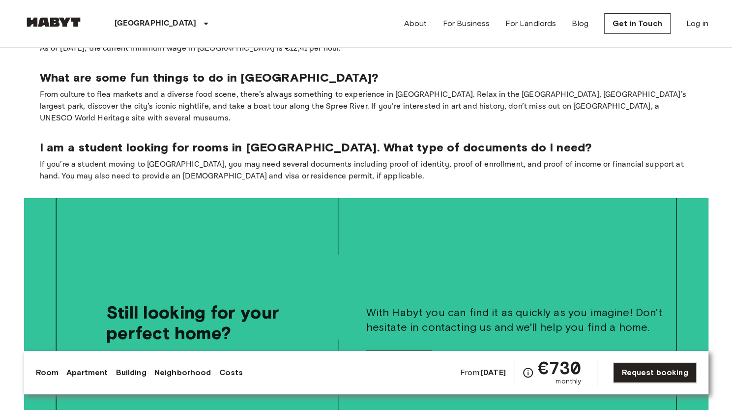
scroll to position [2092, 0]
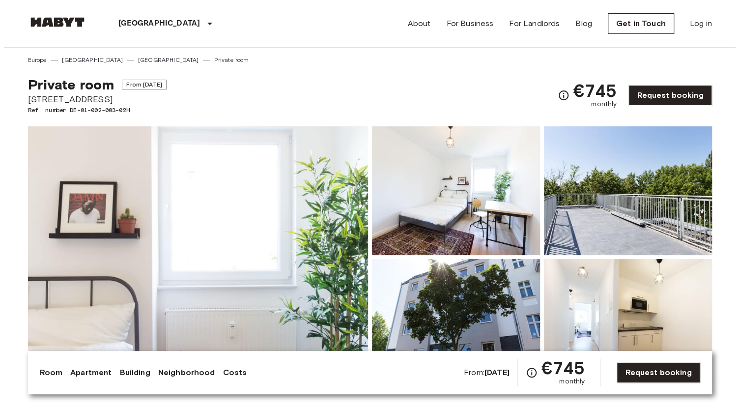
scroll to position [197, 0]
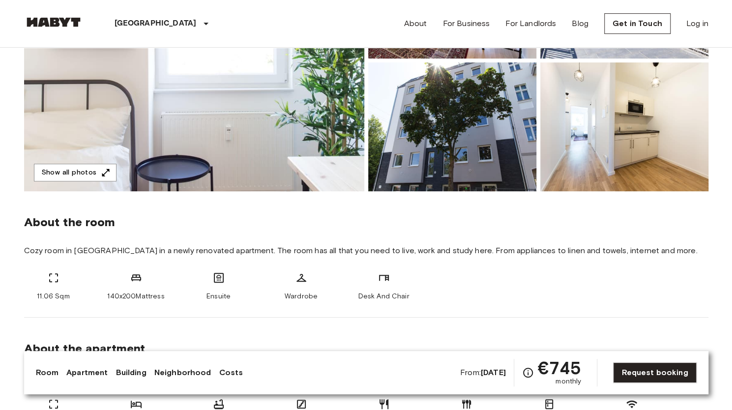
click at [122, 129] on img at bounding box center [194, 60] width 340 height 261
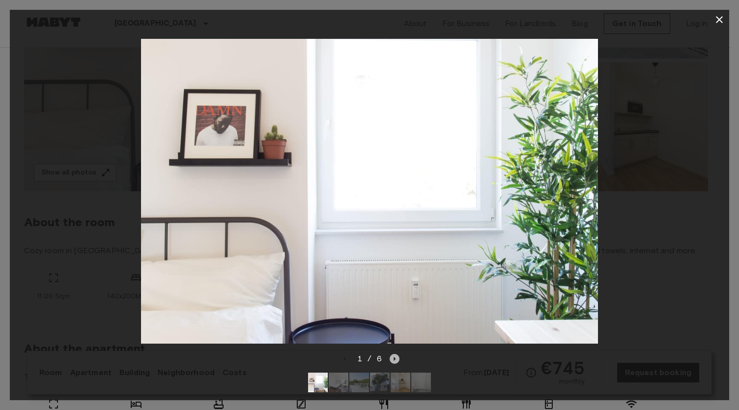
click at [394, 357] on icon "Next image" at bounding box center [395, 359] width 2 height 4
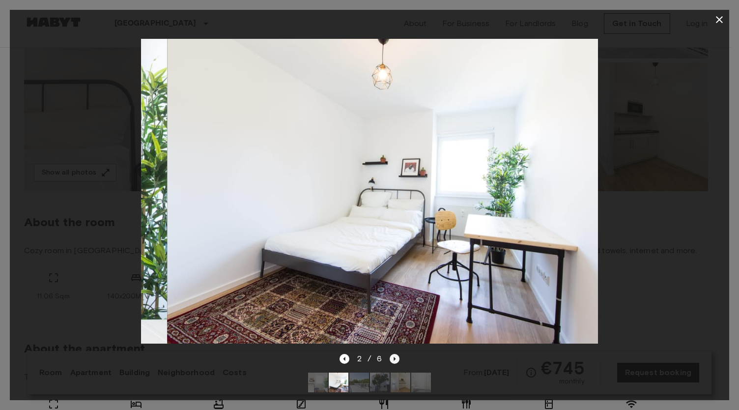
click at [394, 357] on icon "Next image" at bounding box center [395, 359] width 2 height 4
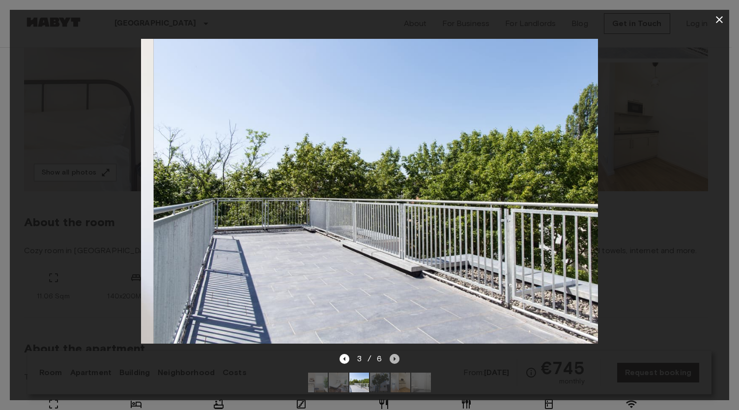
click at [394, 357] on icon "Next image" at bounding box center [395, 359] width 2 height 4
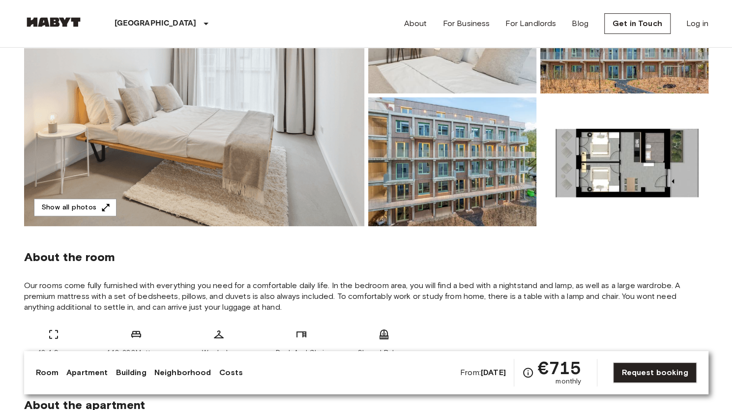
scroll to position [147, 0]
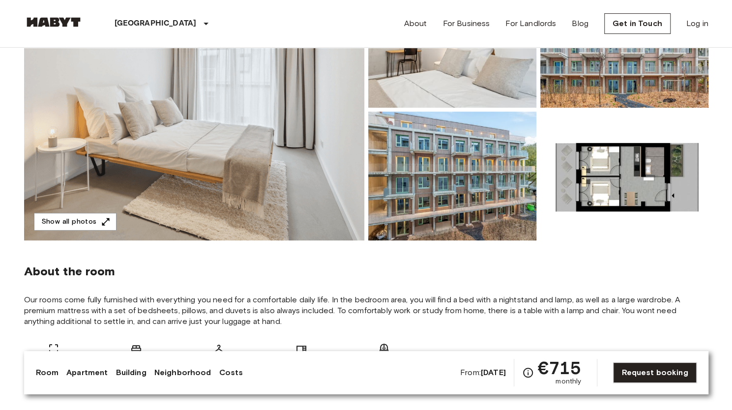
click at [216, 136] on img at bounding box center [194, 109] width 340 height 261
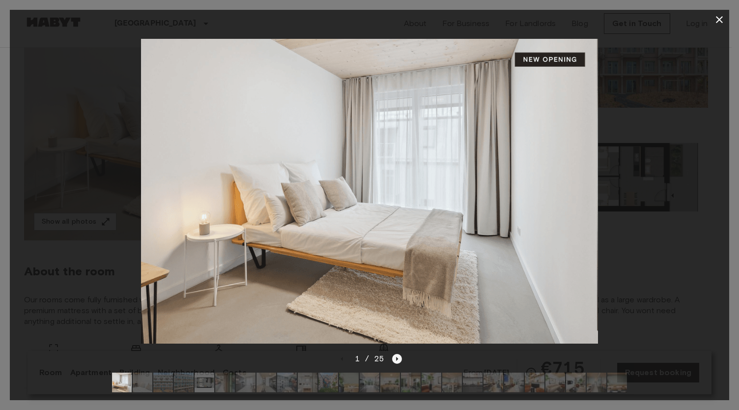
click at [394, 354] on icon "Next image" at bounding box center [397, 359] width 10 height 10
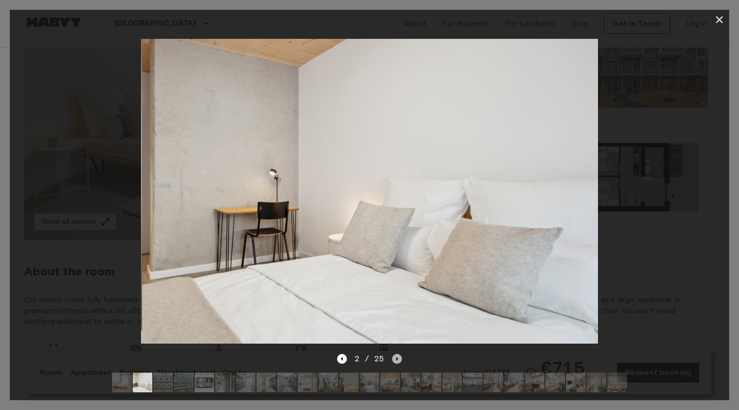
click at [394, 354] on icon "Next image" at bounding box center [397, 359] width 10 height 10
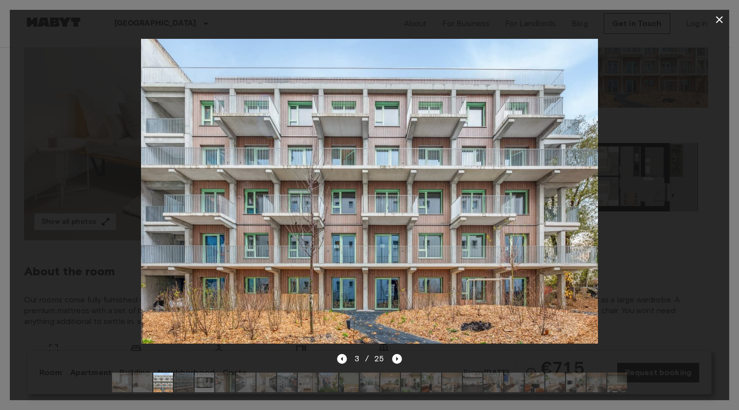
click at [390, 353] on div "3 / 25" at bounding box center [369, 359] width 65 height 12
click at [395, 354] on icon "Next image" at bounding box center [397, 359] width 10 height 10
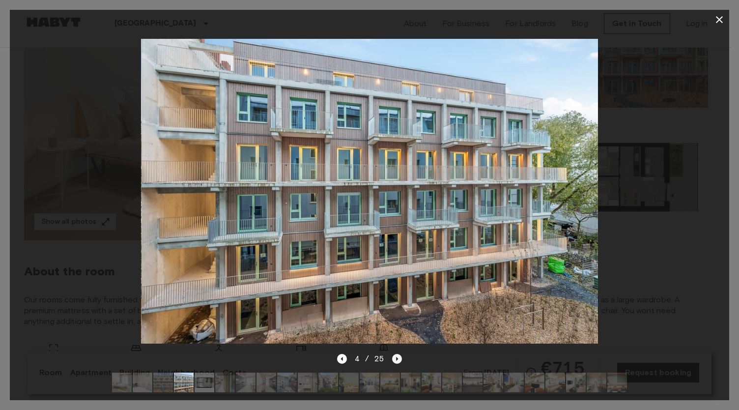
click at [395, 354] on icon "Next image" at bounding box center [397, 359] width 10 height 10
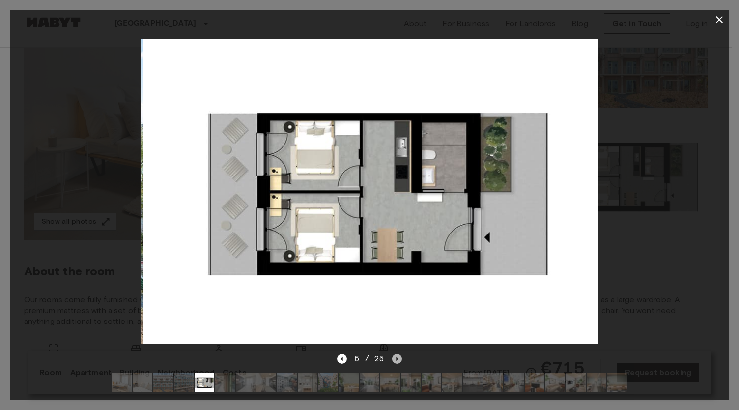
click at [395, 354] on icon "Next image" at bounding box center [397, 359] width 10 height 10
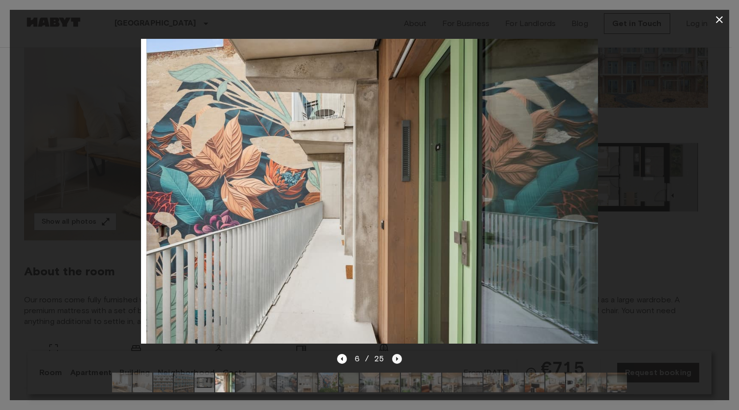
click at [395, 354] on icon "Next image" at bounding box center [397, 359] width 10 height 10
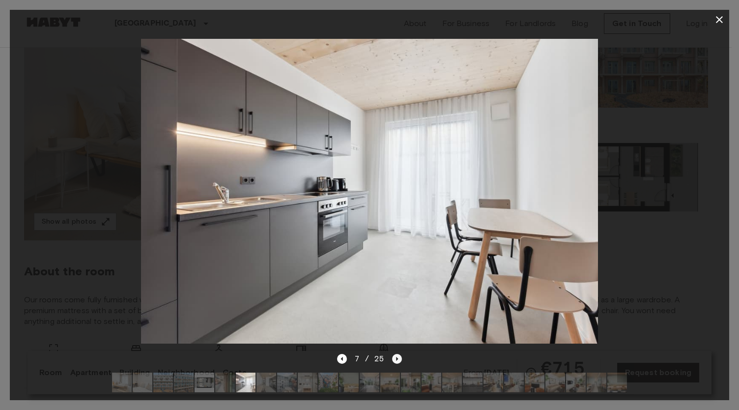
click at [395, 354] on icon "Next image" at bounding box center [397, 359] width 10 height 10
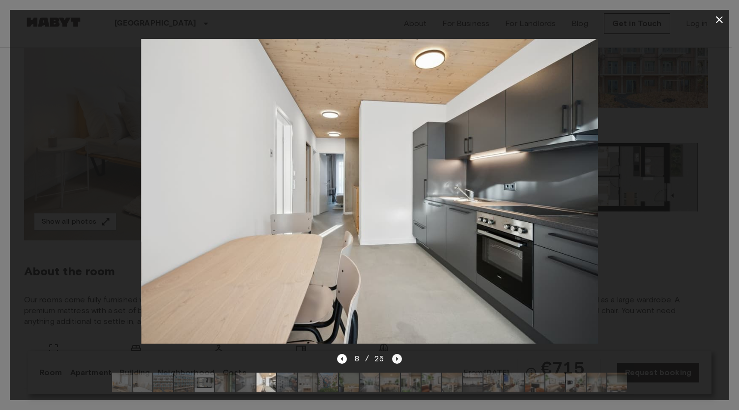
click at [395, 354] on icon "Next image" at bounding box center [397, 359] width 10 height 10
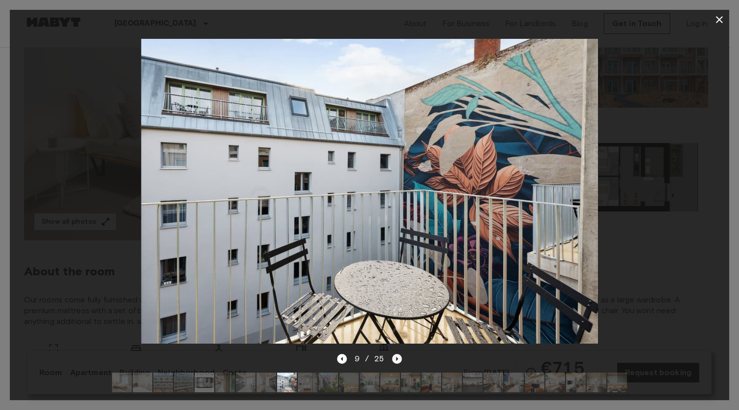
click at [395, 354] on icon "Next image" at bounding box center [397, 359] width 10 height 10
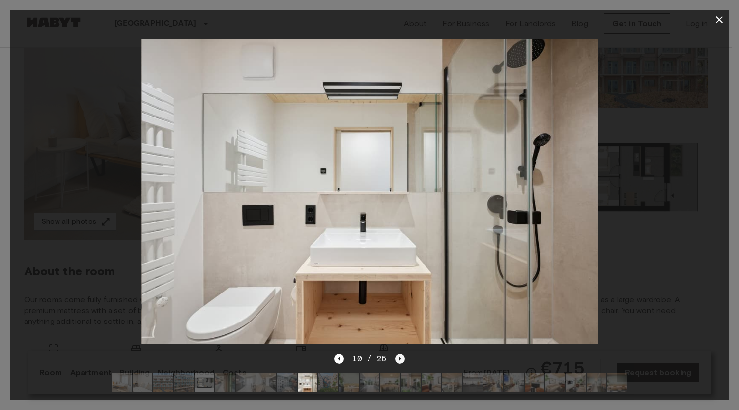
click at [395, 354] on icon "Next image" at bounding box center [400, 359] width 10 height 10
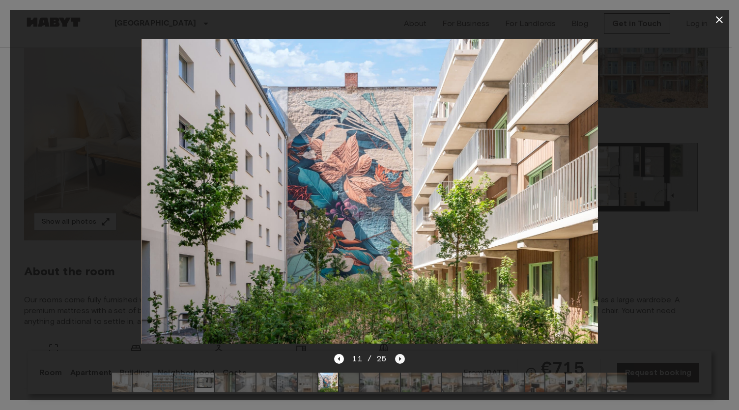
click at [395, 354] on icon "Next image" at bounding box center [400, 359] width 10 height 10
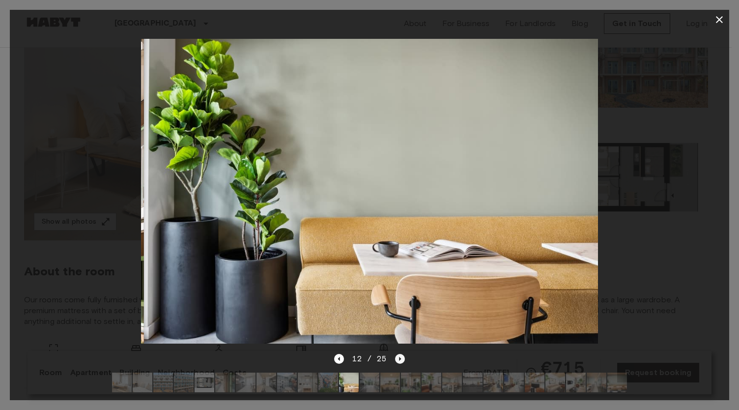
click at [395, 354] on icon "Next image" at bounding box center [400, 359] width 10 height 10
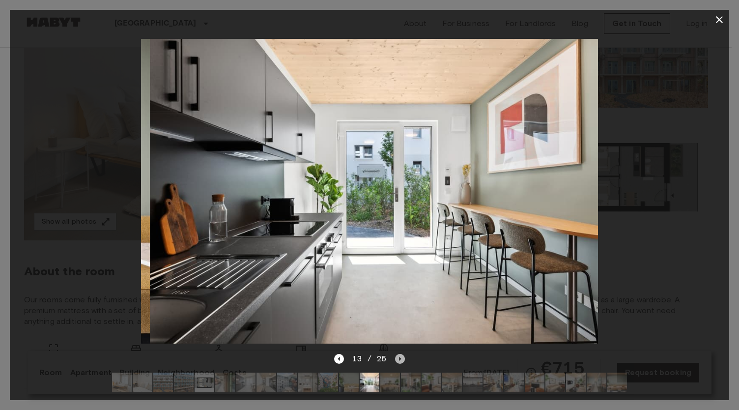
click at [395, 354] on icon "Next image" at bounding box center [400, 359] width 10 height 10
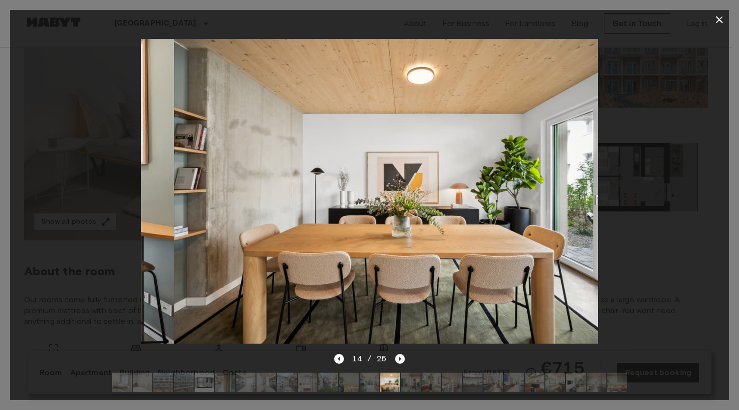
click at [395, 354] on icon "Next image" at bounding box center [400, 359] width 10 height 10
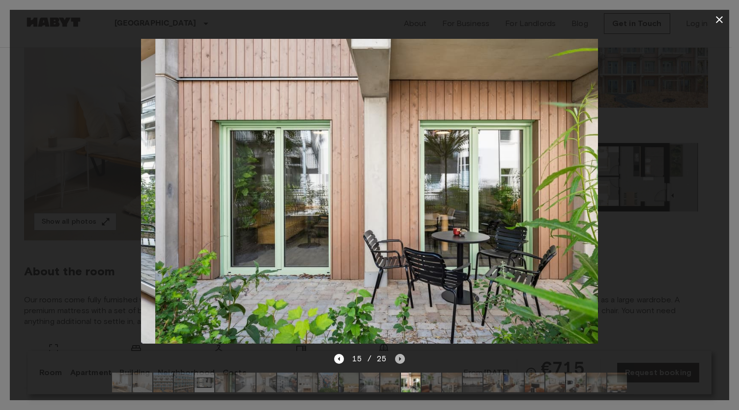
click at [395, 354] on icon "Next image" at bounding box center [400, 359] width 10 height 10
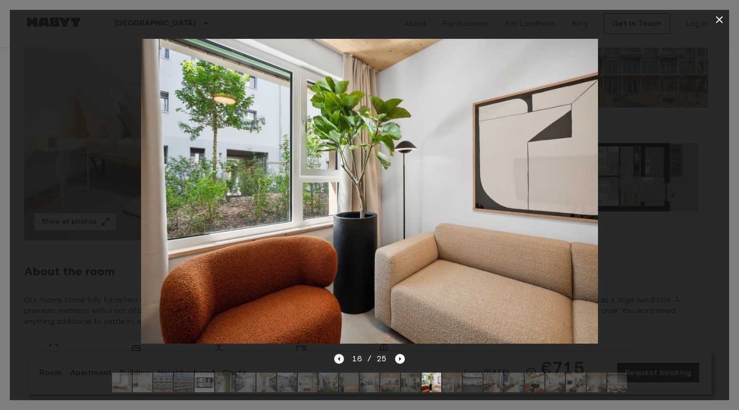
click at [341, 354] on icon "Previous image" at bounding box center [339, 359] width 10 height 10
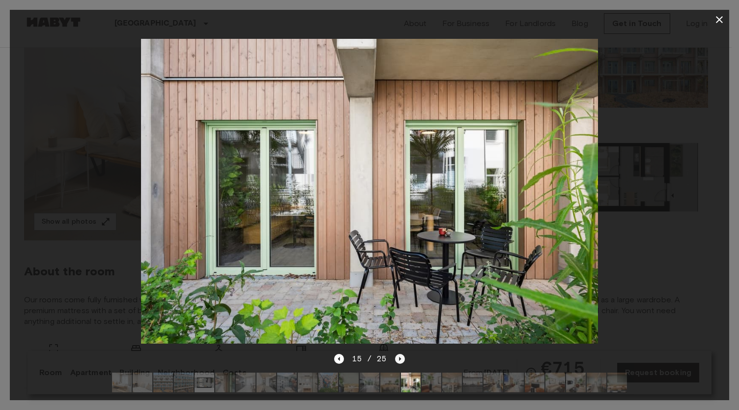
click at [399, 357] on icon "Next image" at bounding box center [400, 359] width 2 height 4
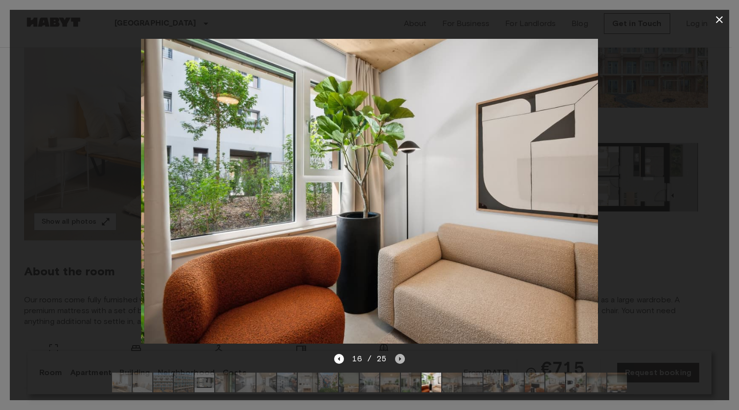
click at [399, 357] on icon "Next image" at bounding box center [400, 359] width 2 height 4
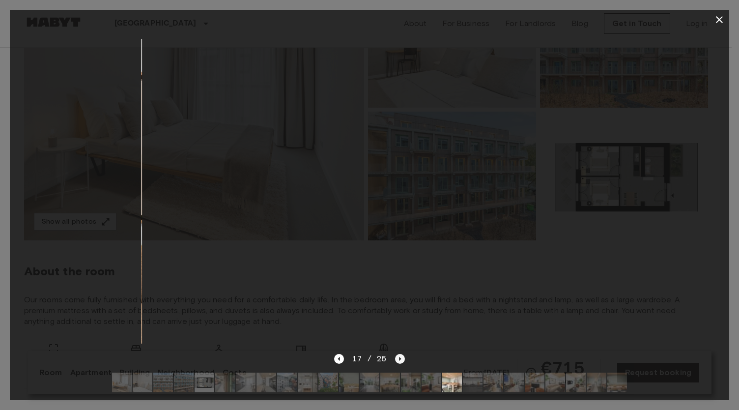
click at [399, 357] on icon "Next image" at bounding box center [400, 359] width 2 height 4
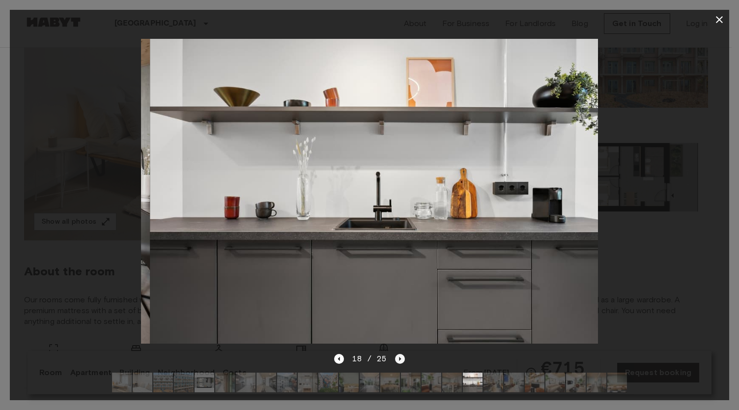
click at [399, 357] on icon "Next image" at bounding box center [400, 359] width 2 height 4
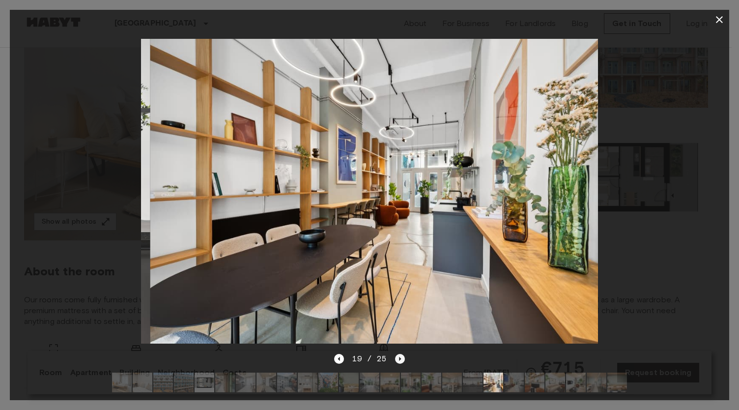
click at [399, 357] on icon "Next image" at bounding box center [400, 359] width 2 height 4
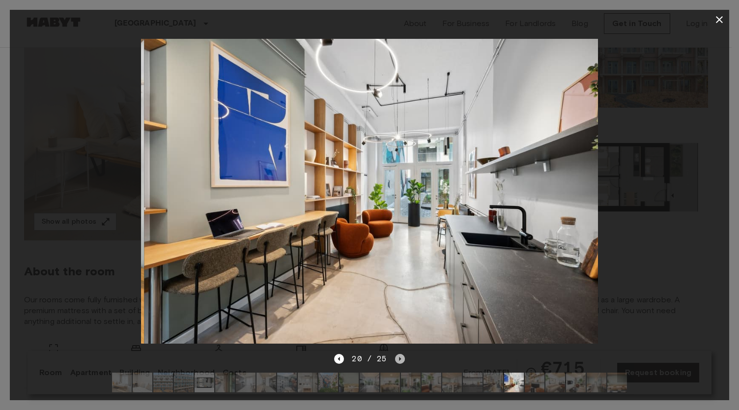
click at [399, 357] on icon "Next image" at bounding box center [400, 359] width 2 height 4
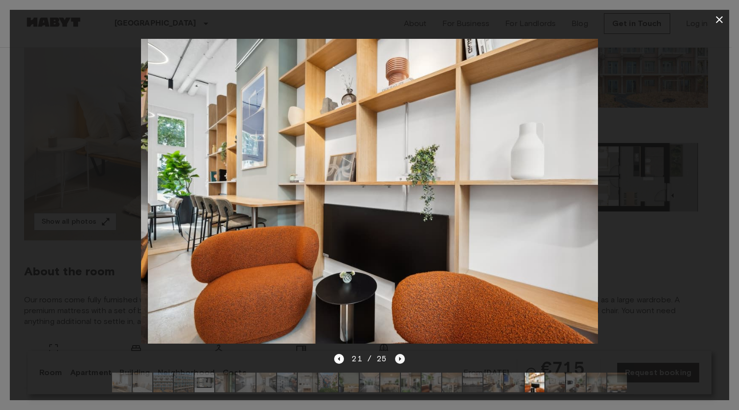
click at [399, 357] on icon "Next image" at bounding box center [400, 359] width 2 height 4
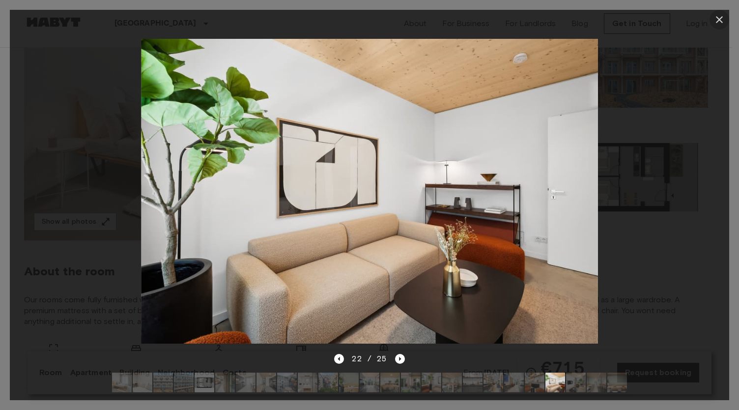
click at [724, 23] on icon "button" at bounding box center [719, 20] width 12 height 12
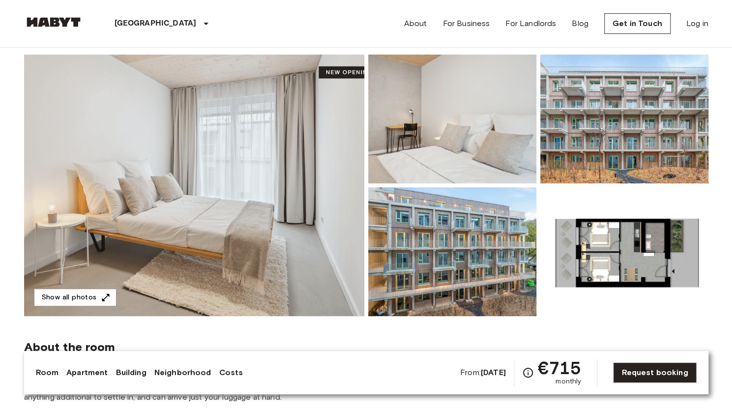
scroll to position [49, 0]
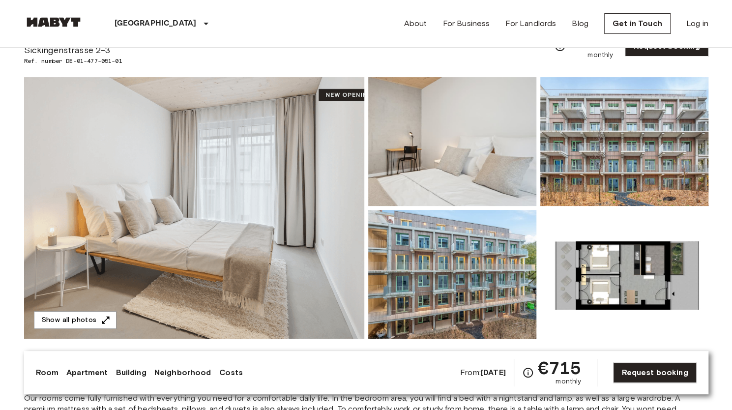
click at [288, 227] on img at bounding box center [194, 207] width 340 height 261
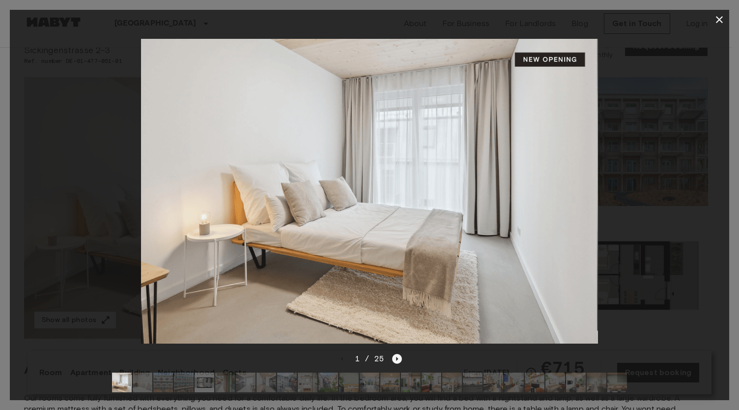
click at [397, 354] on icon "Next image" at bounding box center [397, 359] width 10 height 10
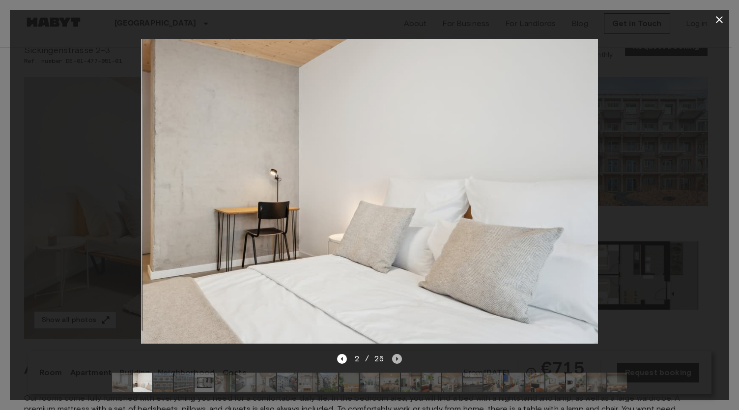
click at [397, 354] on icon "Next image" at bounding box center [397, 359] width 10 height 10
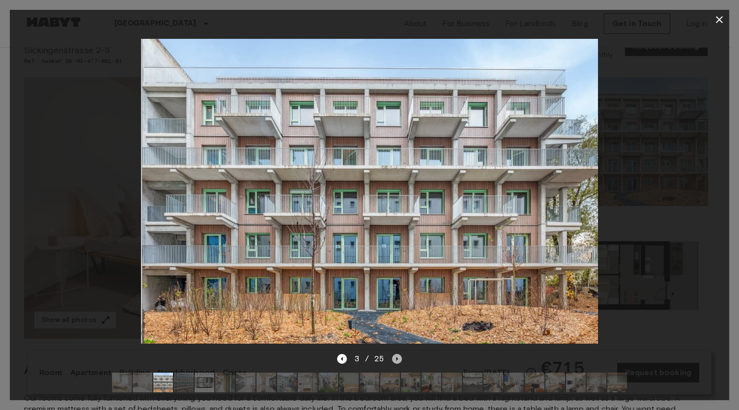
click at [397, 354] on icon "Next image" at bounding box center [397, 359] width 10 height 10
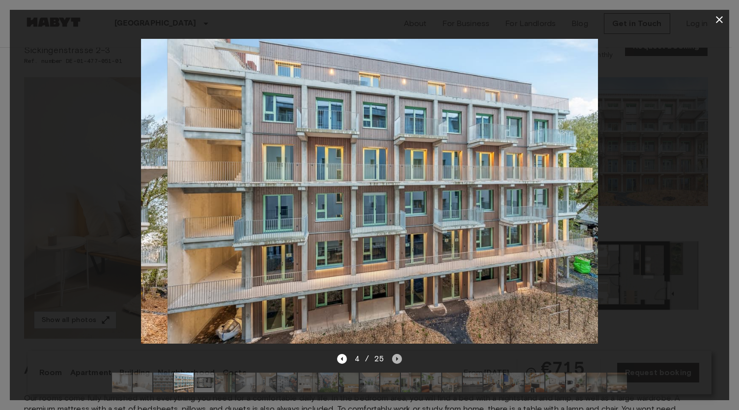
click at [397, 354] on icon "Next image" at bounding box center [397, 359] width 10 height 10
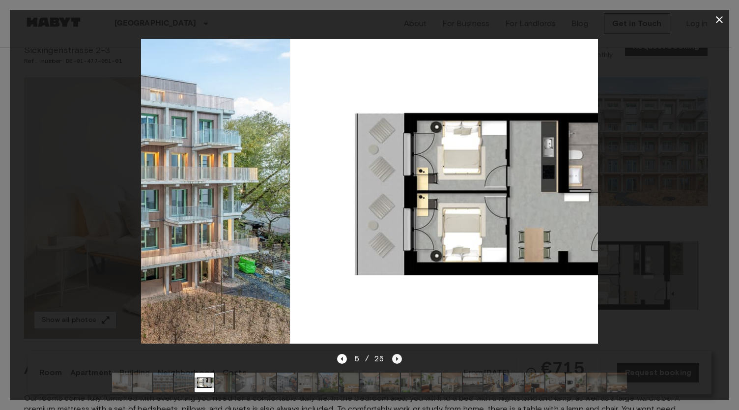
click at [397, 354] on icon "Next image" at bounding box center [397, 359] width 10 height 10
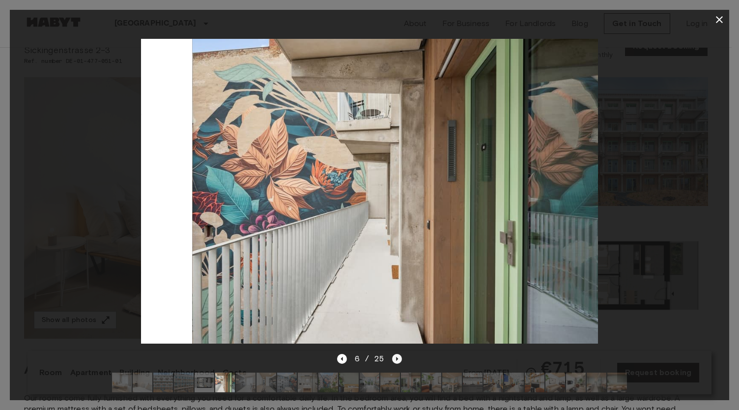
click at [397, 354] on icon "Next image" at bounding box center [397, 359] width 10 height 10
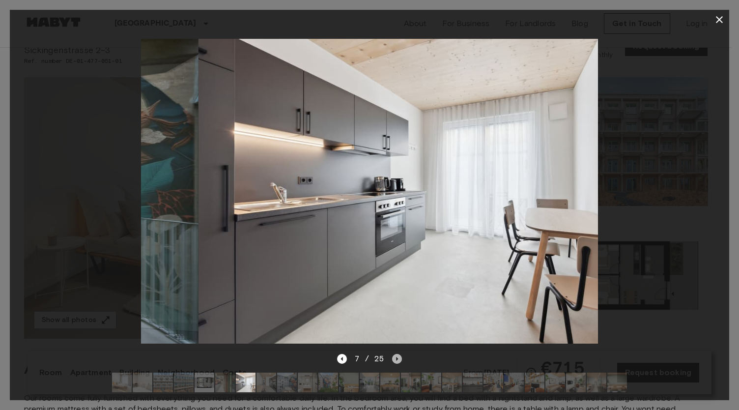
click at [397, 354] on icon "Next image" at bounding box center [397, 359] width 10 height 10
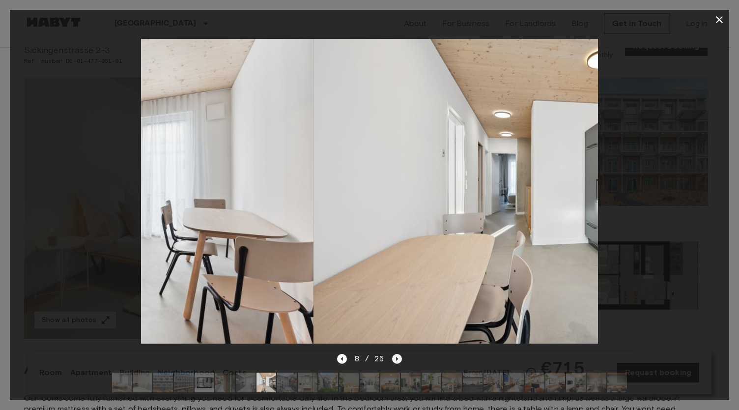
click at [397, 354] on icon "Next image" at bounding box center [397, 359] width 10 height 10
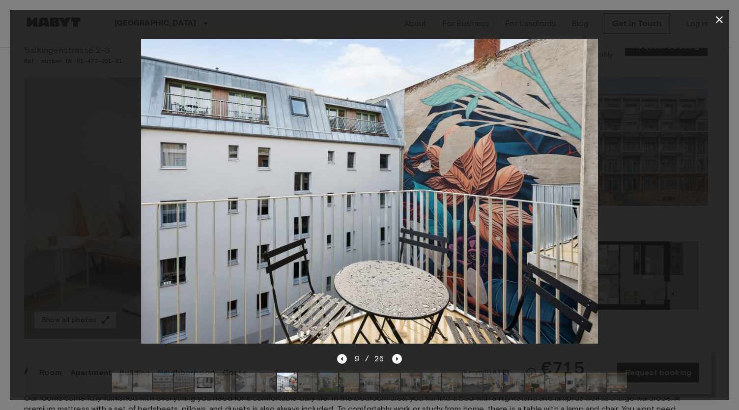
click at [342, 357] on icon "Previous image" at bounding box center [342, 359] width 2 height 4
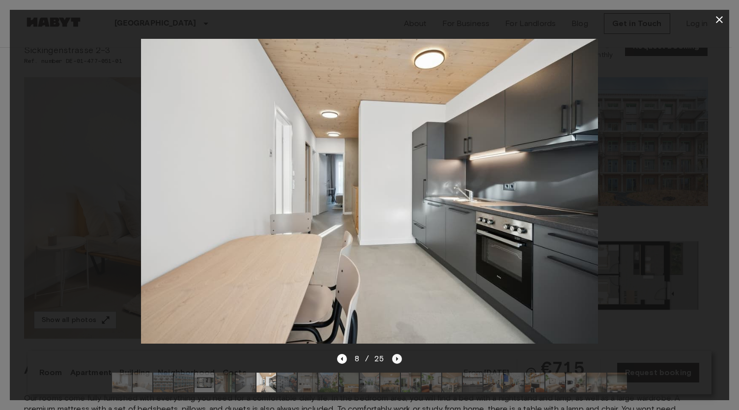
click at [394, 354] on icon "Next image" at bounding box center [397, 359] width 10 height 10
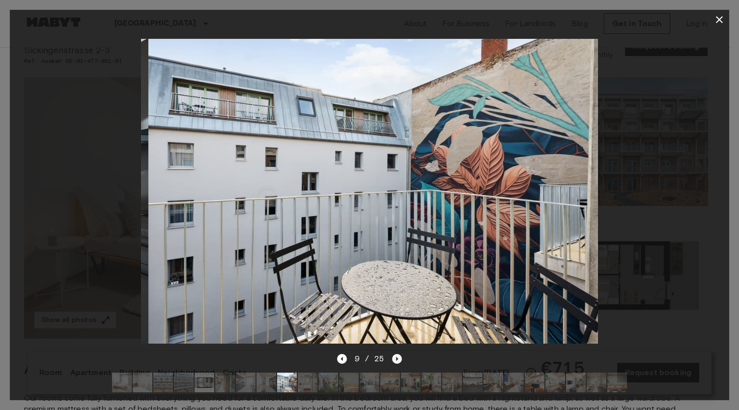
click at [394, 354] on icon "Next image" at bounding box center [397, 359] width 10 height 10
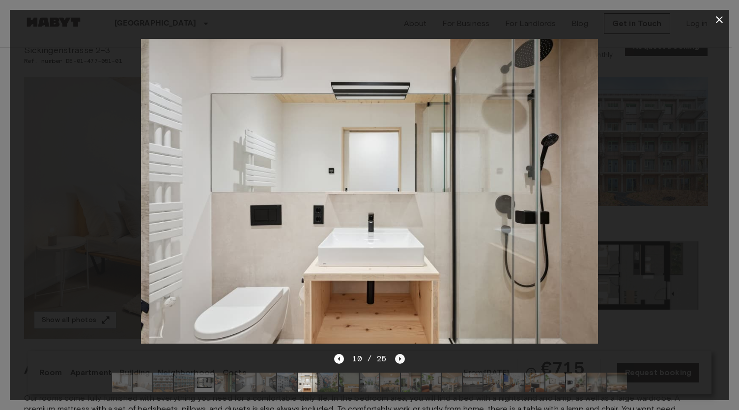
click at [395, 354] on icon "Next image" at bounding box center [400, 359] width 10 height 10
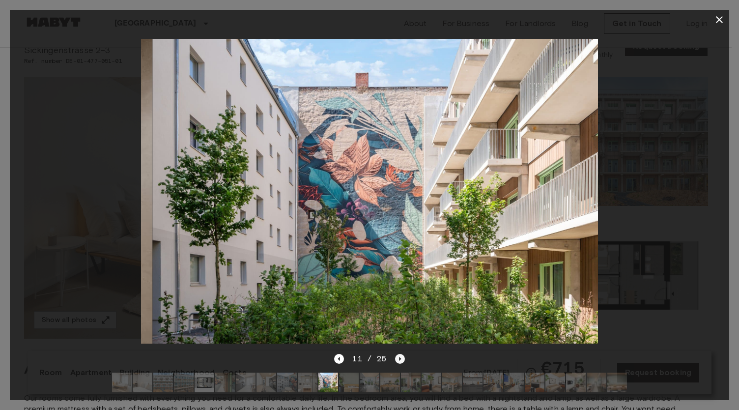
click at [395, 354] on icon "Next image" at bounding box center [400, 359] width 10 height 10
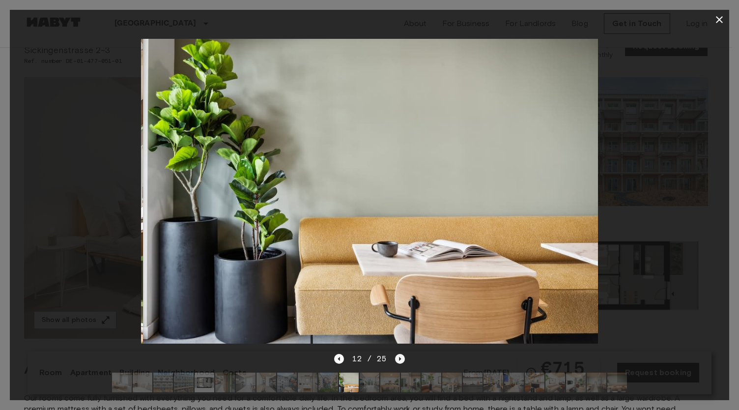
click at [395, 354] on icon "Next image" at bounding box center [400, 359] width 10 height 10
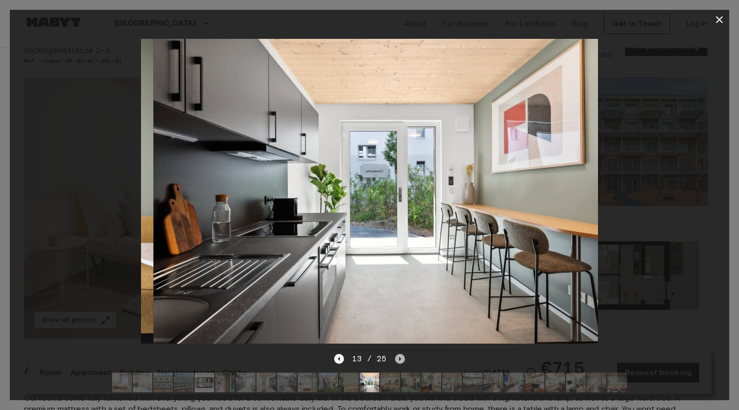
click at [395, 354] on icon "Next image" at bounding box center [400, 359] width 10 height 10
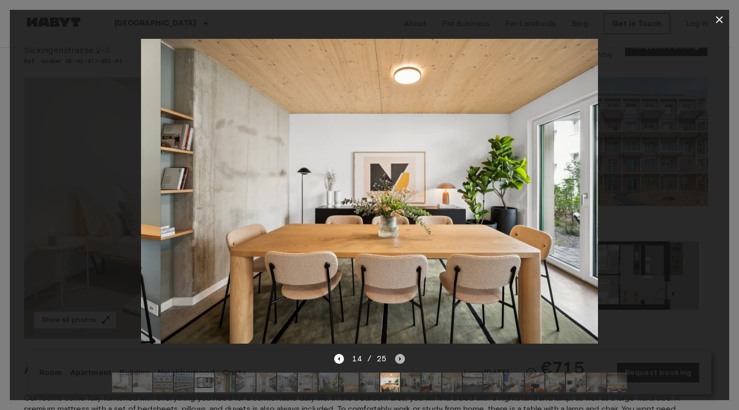
click at [395, 354] on icon "Next image" at bounding box center [400, 359] width 10 height 10
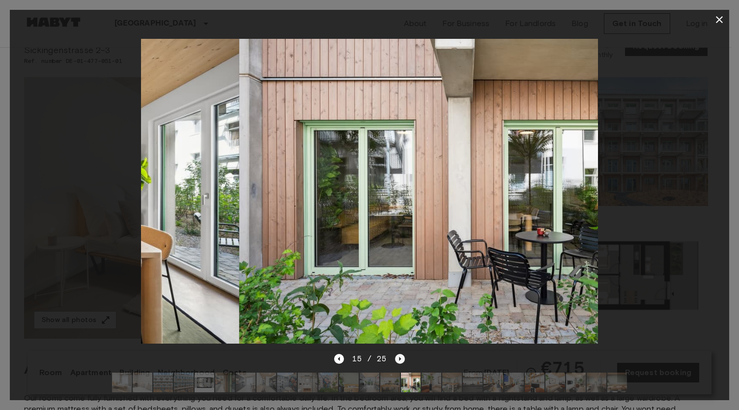
click at [395, 354] on icon "Next image" at bounding box center [400, 359] width 10 height 10
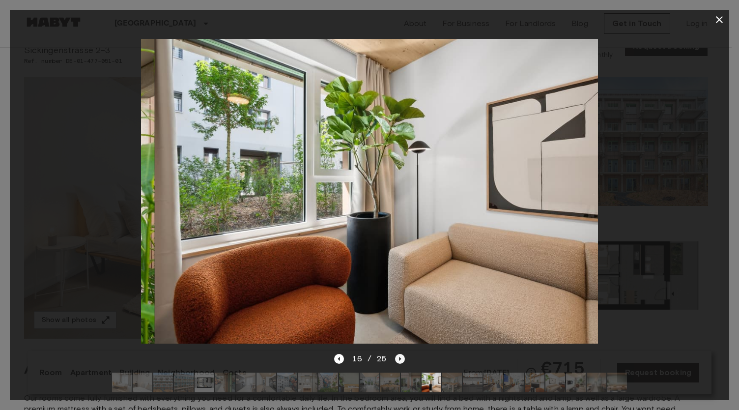
click at [395, 354] on icon "Next image" at bounding box center [400, 359] width 10 height 10
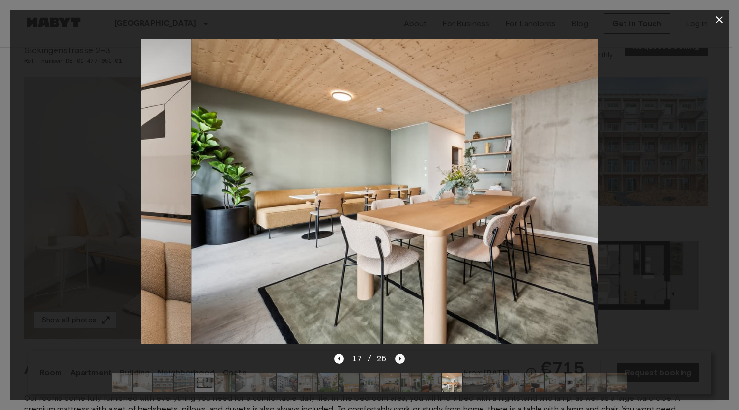
click at [395, 354] on icon "Next image" at bounding box center [400, 359] width 10 height 10
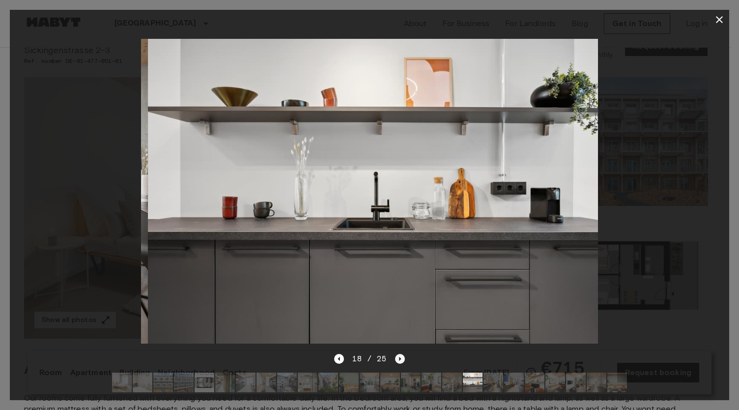
click at [395, 354] on icon "Next image" at bounding box center [400, 359] width 10 height 10
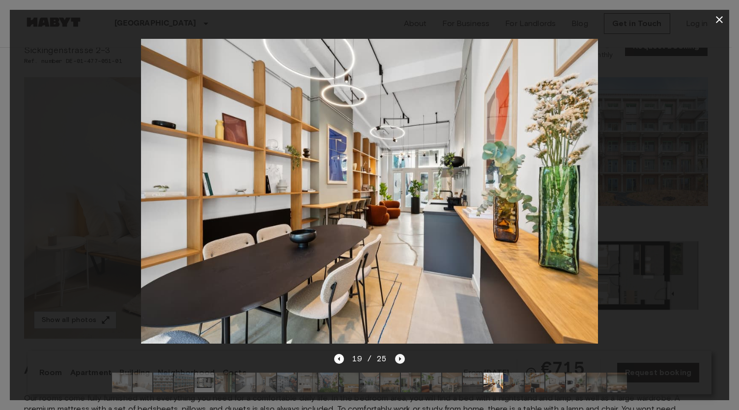
click at [395, 354] on icon "Next image" at bounding box center [400, 359] width 10 height 10
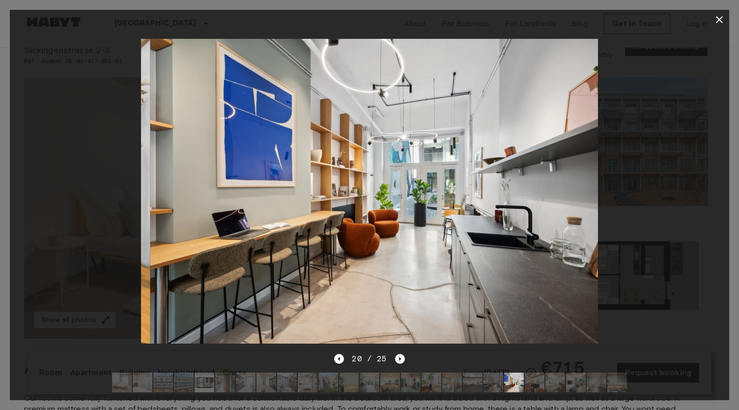
click at [395, 354] on icon "Next image" at bounding box center [400, 359] width 10 height 10
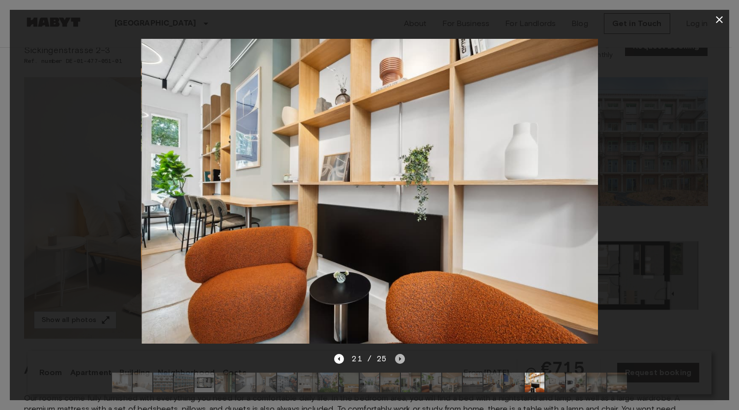
click at [395, 354] on icon "Next image" at bounding box center [400, 359] width 10 height 10
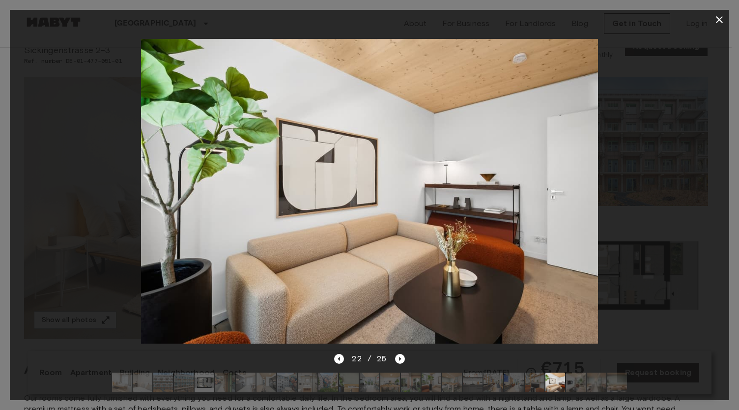
click at [716, 20] on icon "button" at bounding box center [719, 20] width 12 height 12
